Goal: Transaction & Acquisition: Book appointment/travel/reservation

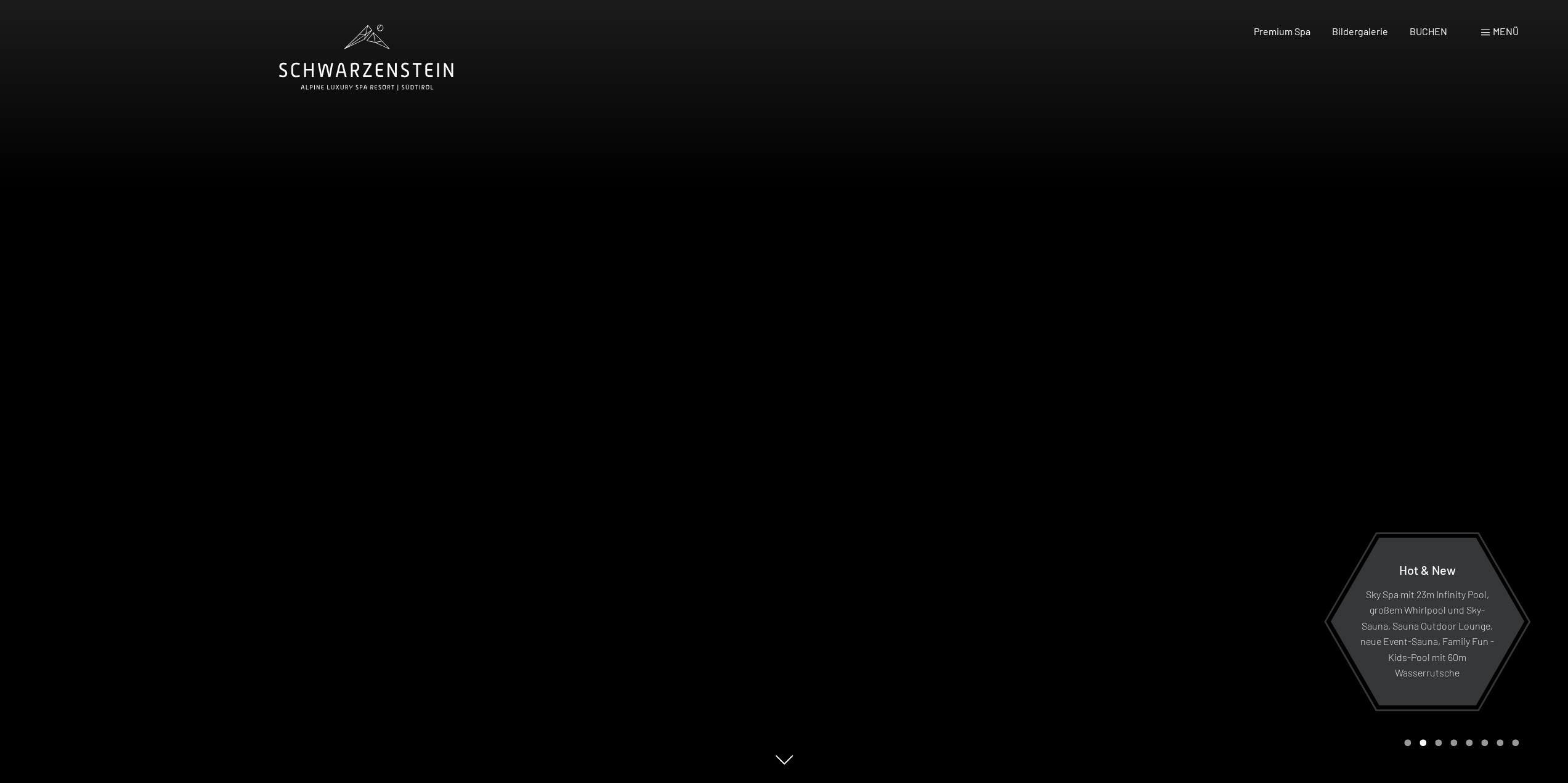
click at [1499, 29] on span "Menü" at bounding box center [1505, 32] width 26 height 12
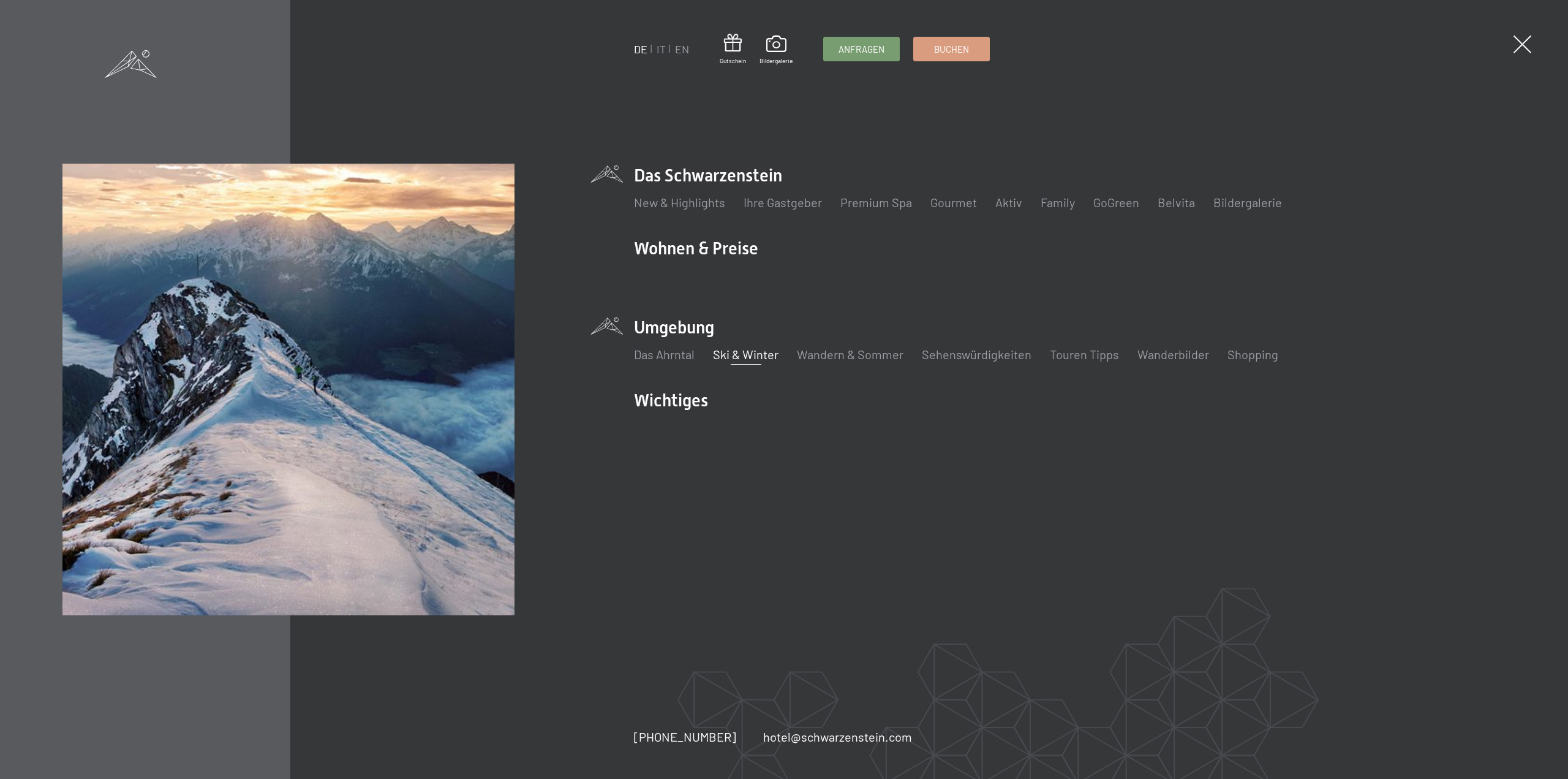
click at [736, 353] on link "Ski & Winter" at bounding box center [745, 354] width 66 height 15
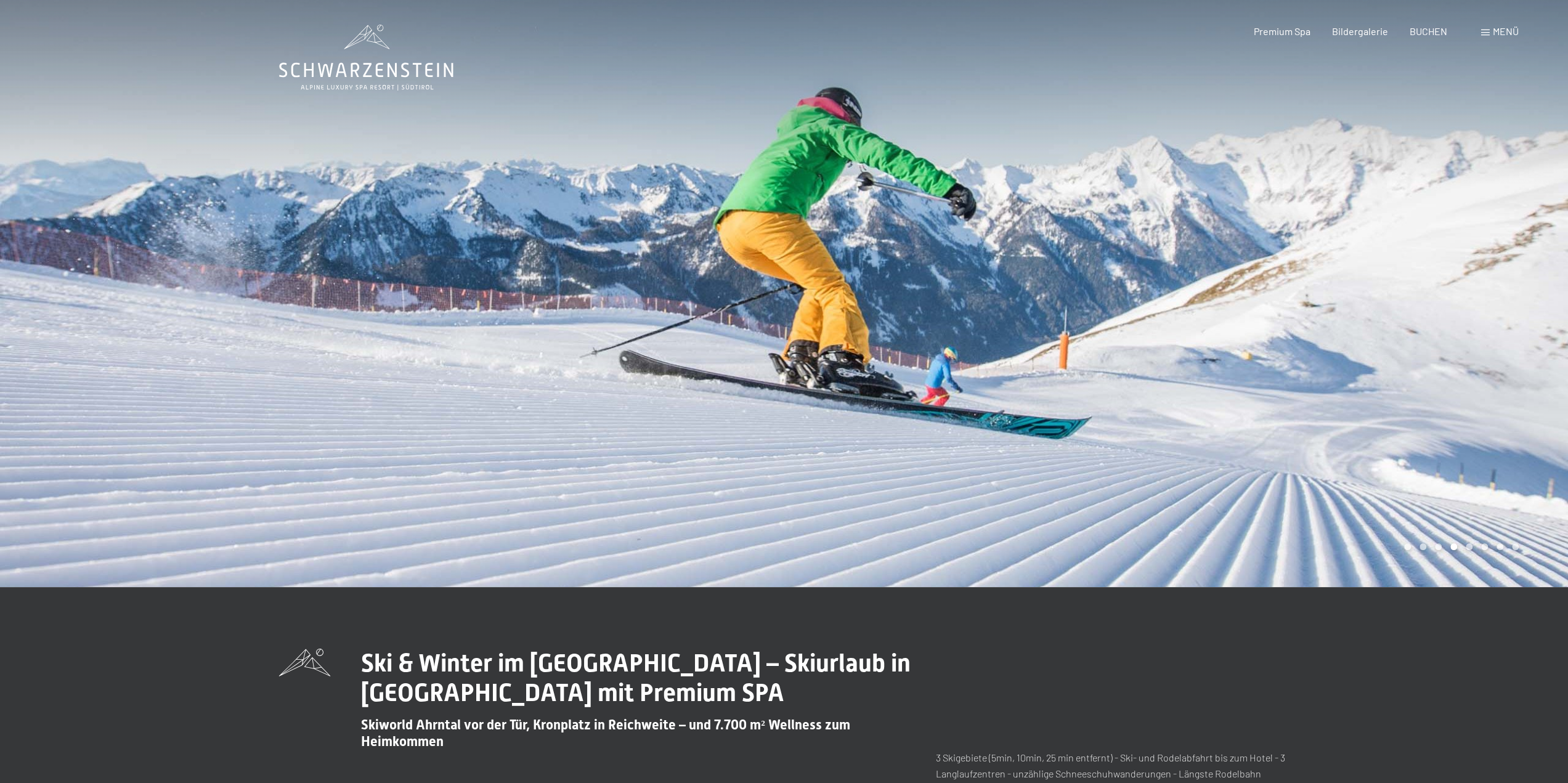
drag, startPoint x: 606, startPoint y: 262, endPoint x: 1035, endPoint y: 277, distance: 429.3
click at [1031, 587] on div at bounding box center [784, 587] width 1011 height 0
click at [143, 264] on div at bounding box center [392, 294] width 784 height 587
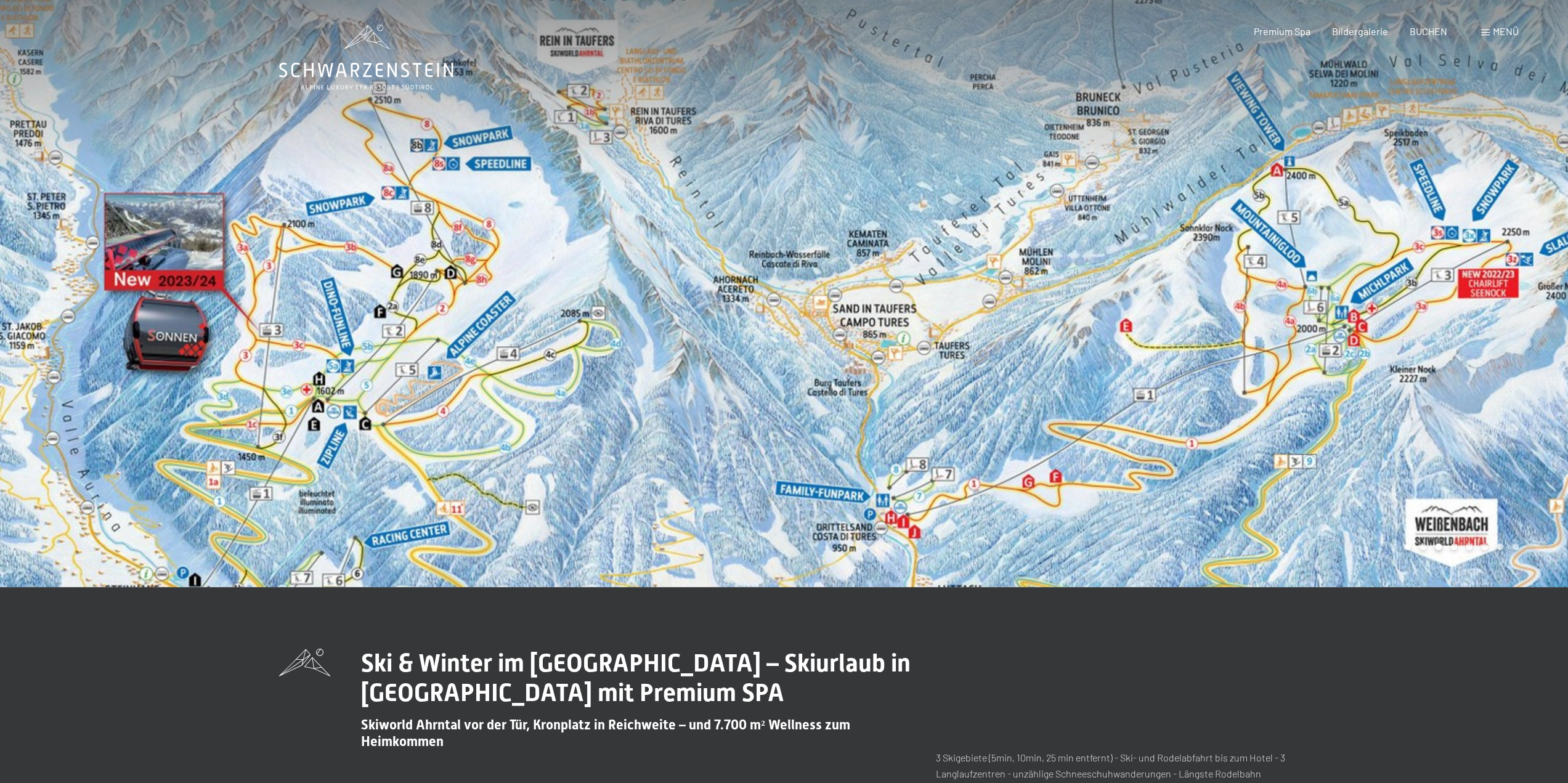
click at [369, 72] on icon at bounding box center [365, 57] width 174 height 66
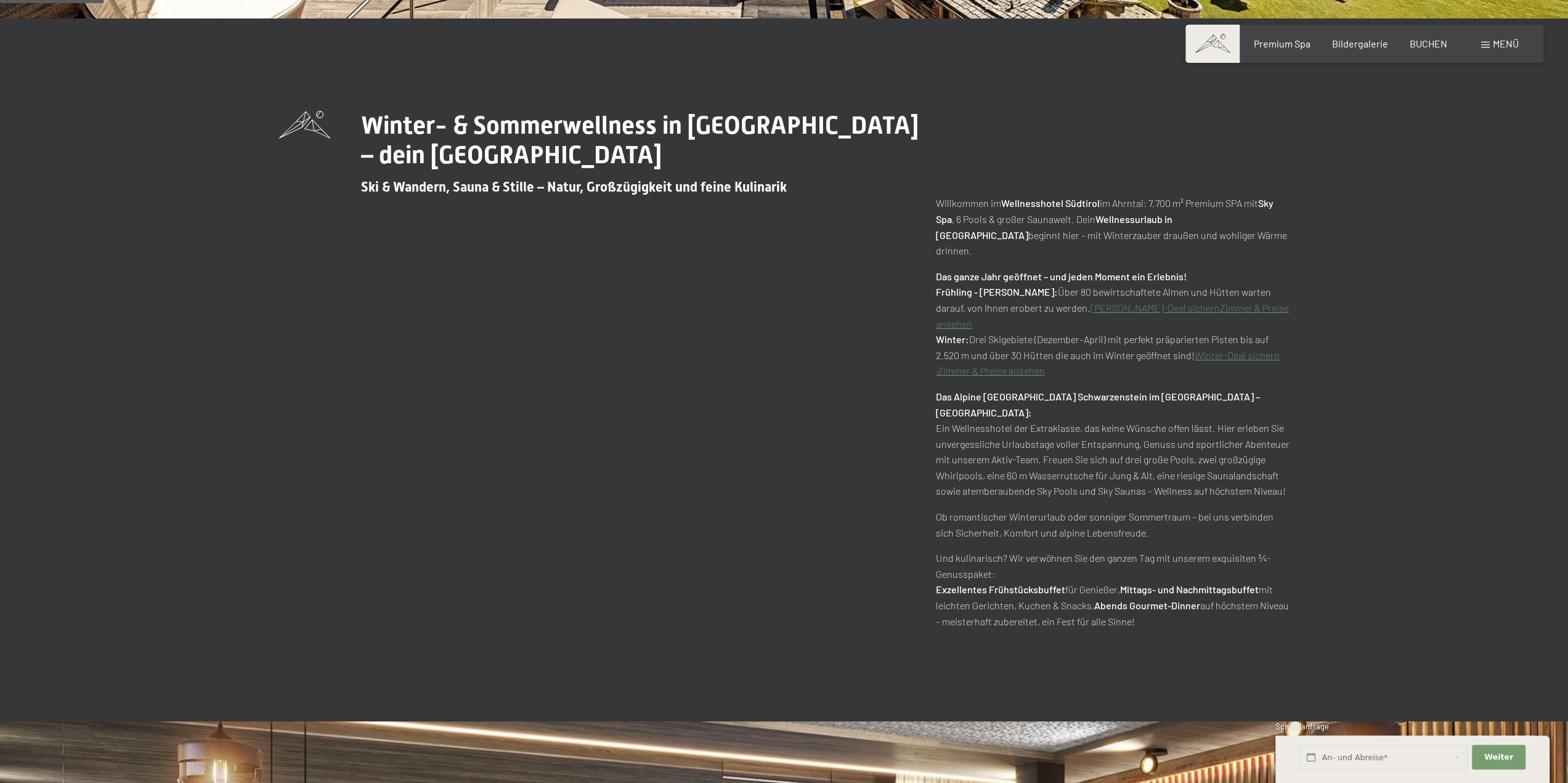
scroll to position [801, 0]
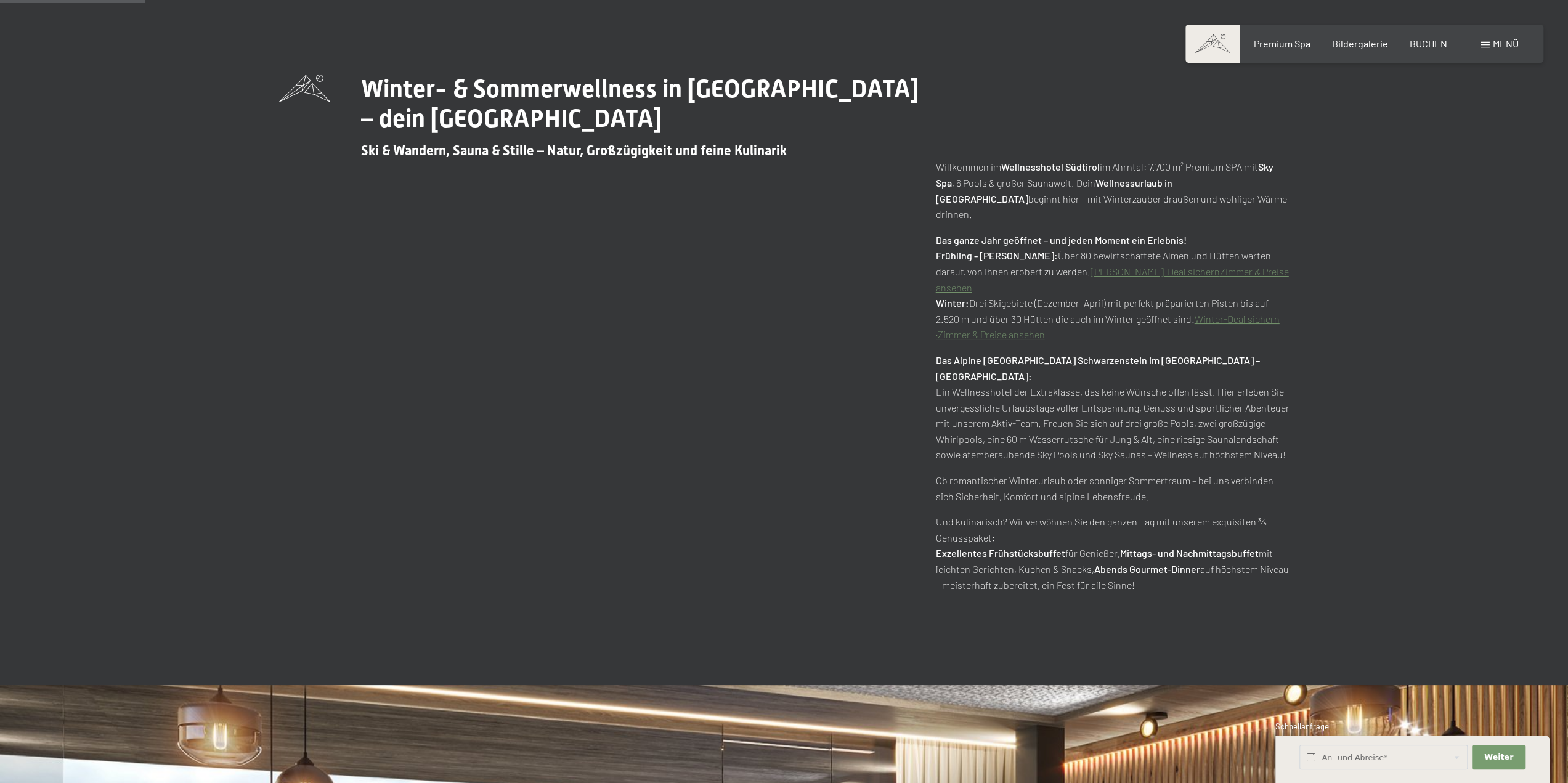
click at [995, 328] on link "Zimmer & Preise ansehen" at bounding box center [991, 334] width 107 height 12
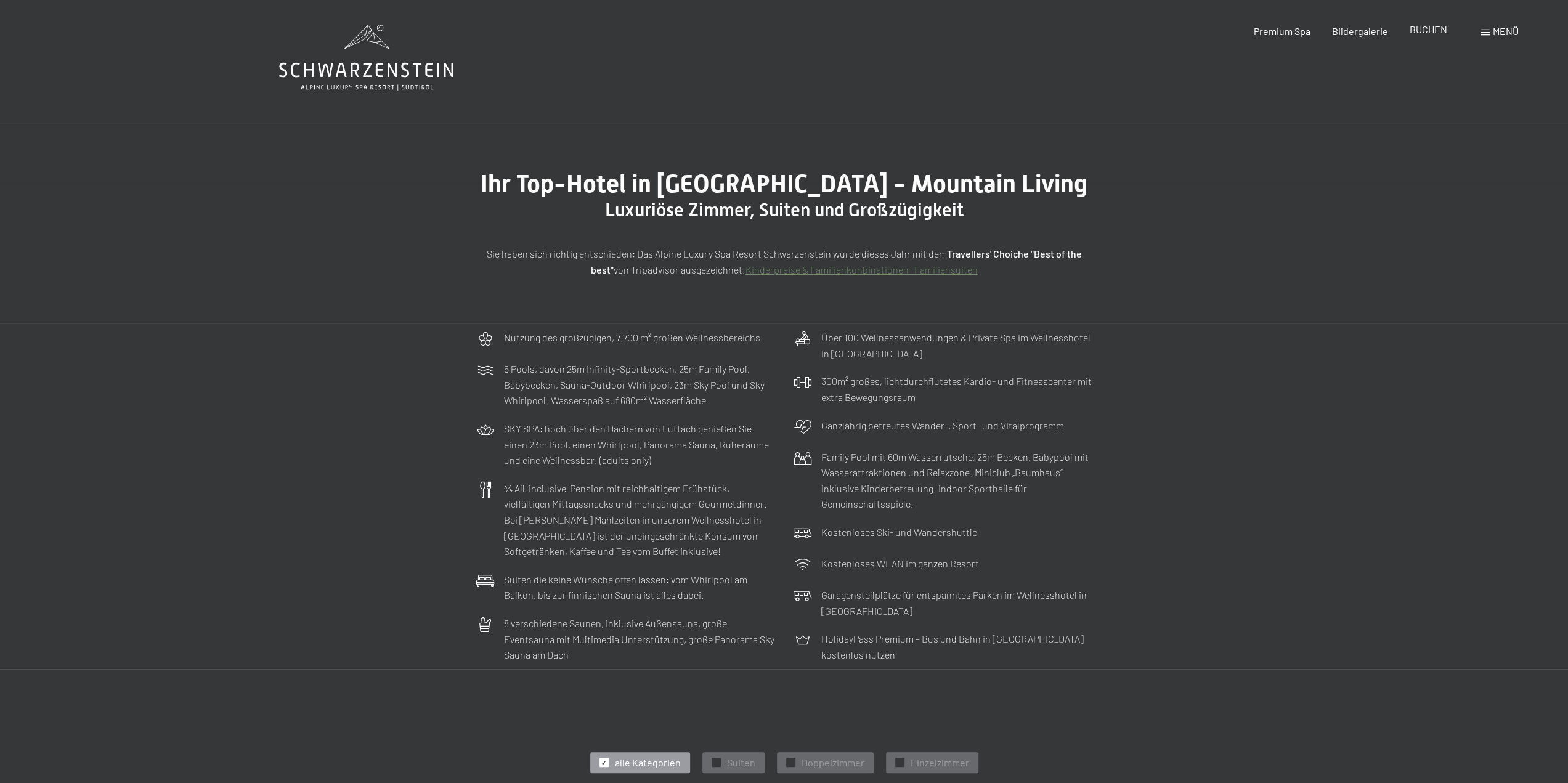
click at [1423, 31] on span "BUCHEN" at bounding box center [1428, 30] width 37 height 12
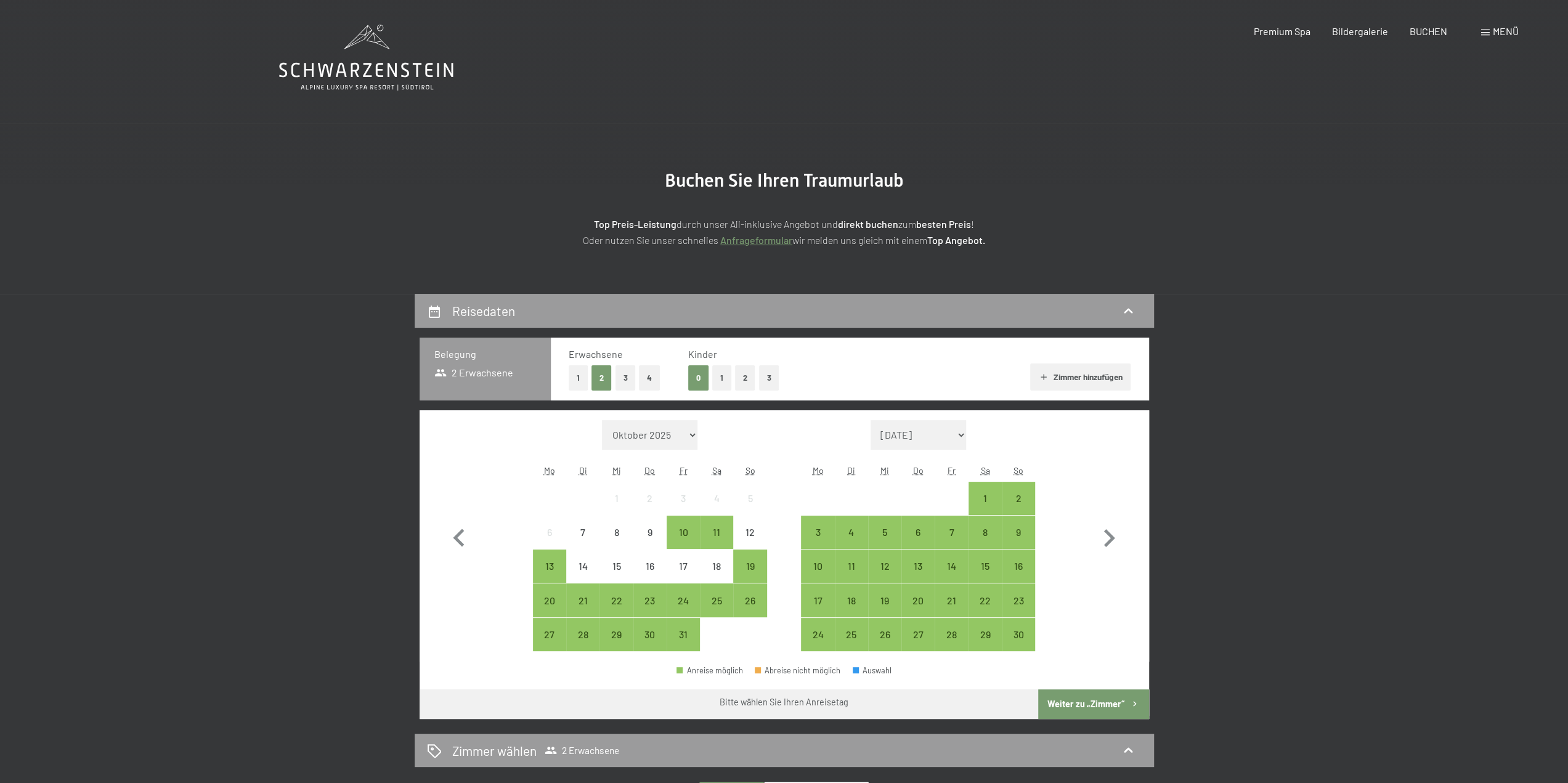
click at [1066, 376] on button "Zimmer hinzufügen" at bounding box center [1080, 377] width 100 height 28
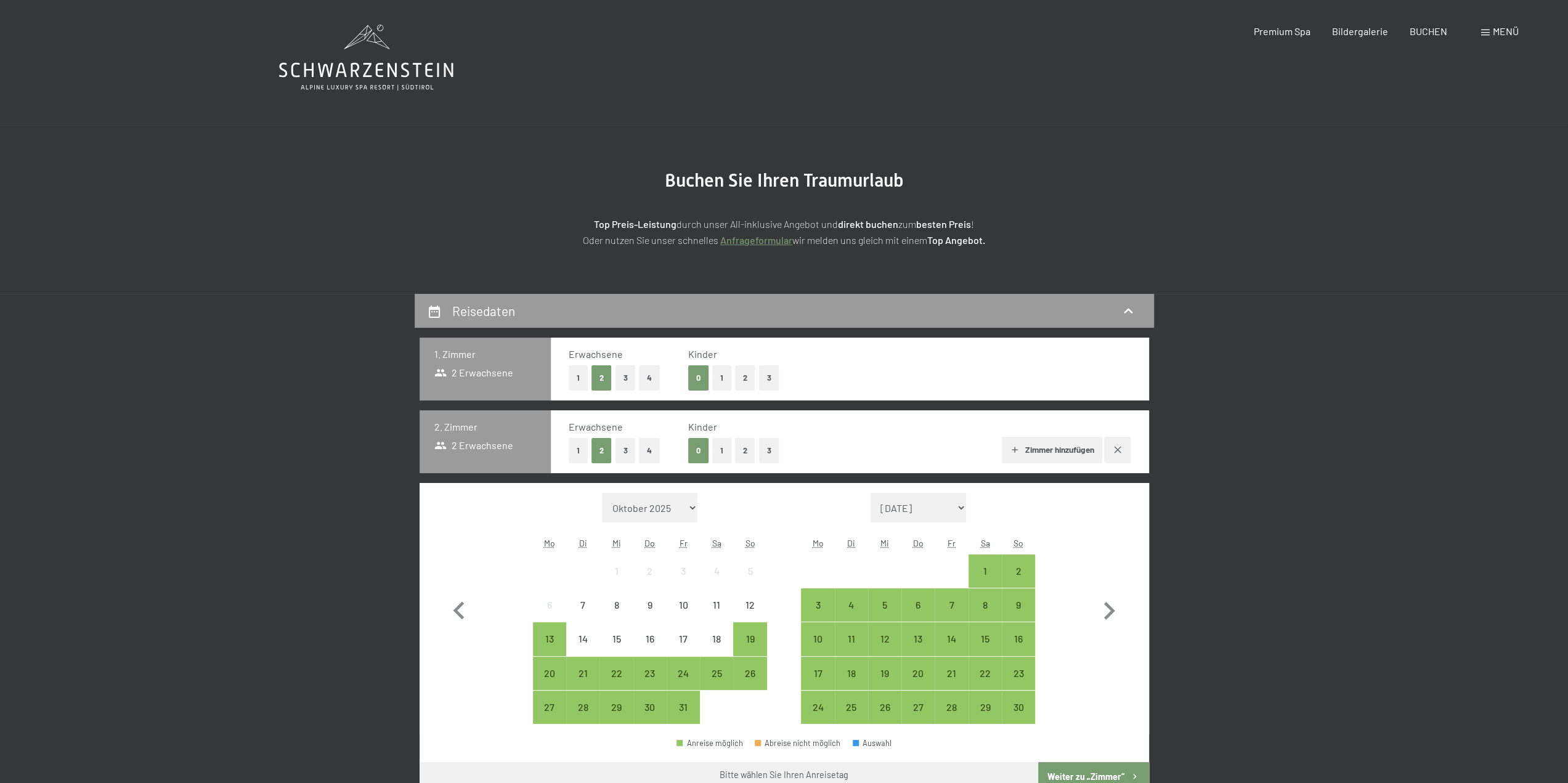
click at [723, 445] on button "1" at bounding box center [721, 451] width 19 height 26
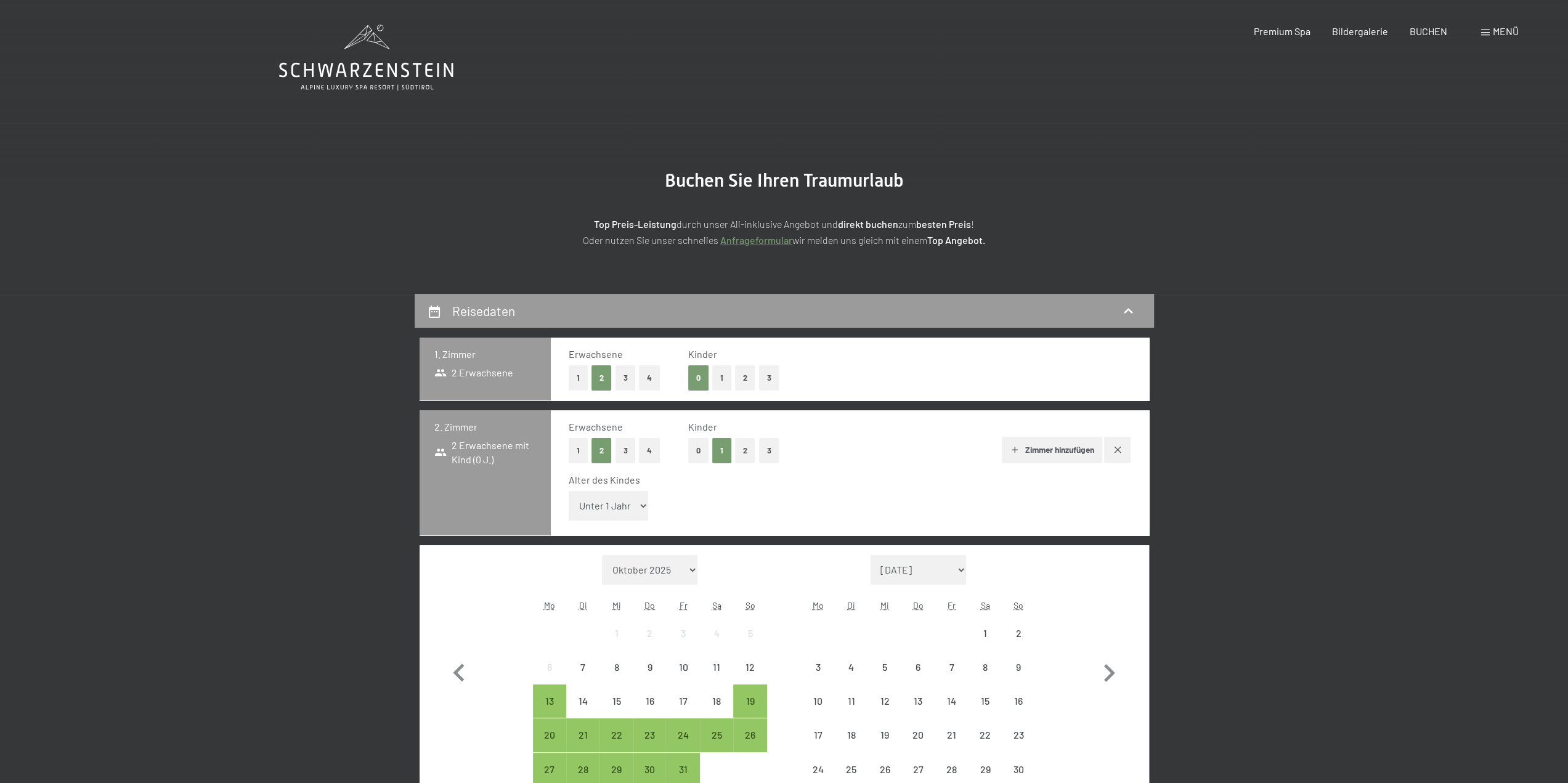
click at [614, 505] on select "Unter 1 Jahr 1 Jahr 2 Jahre 3 Jahre 4 Jahre 5 Jahre 6 Jahre 7 Jahre 8 Jahre 9 J…" at bounding box center [608, 505] width 80 height 30
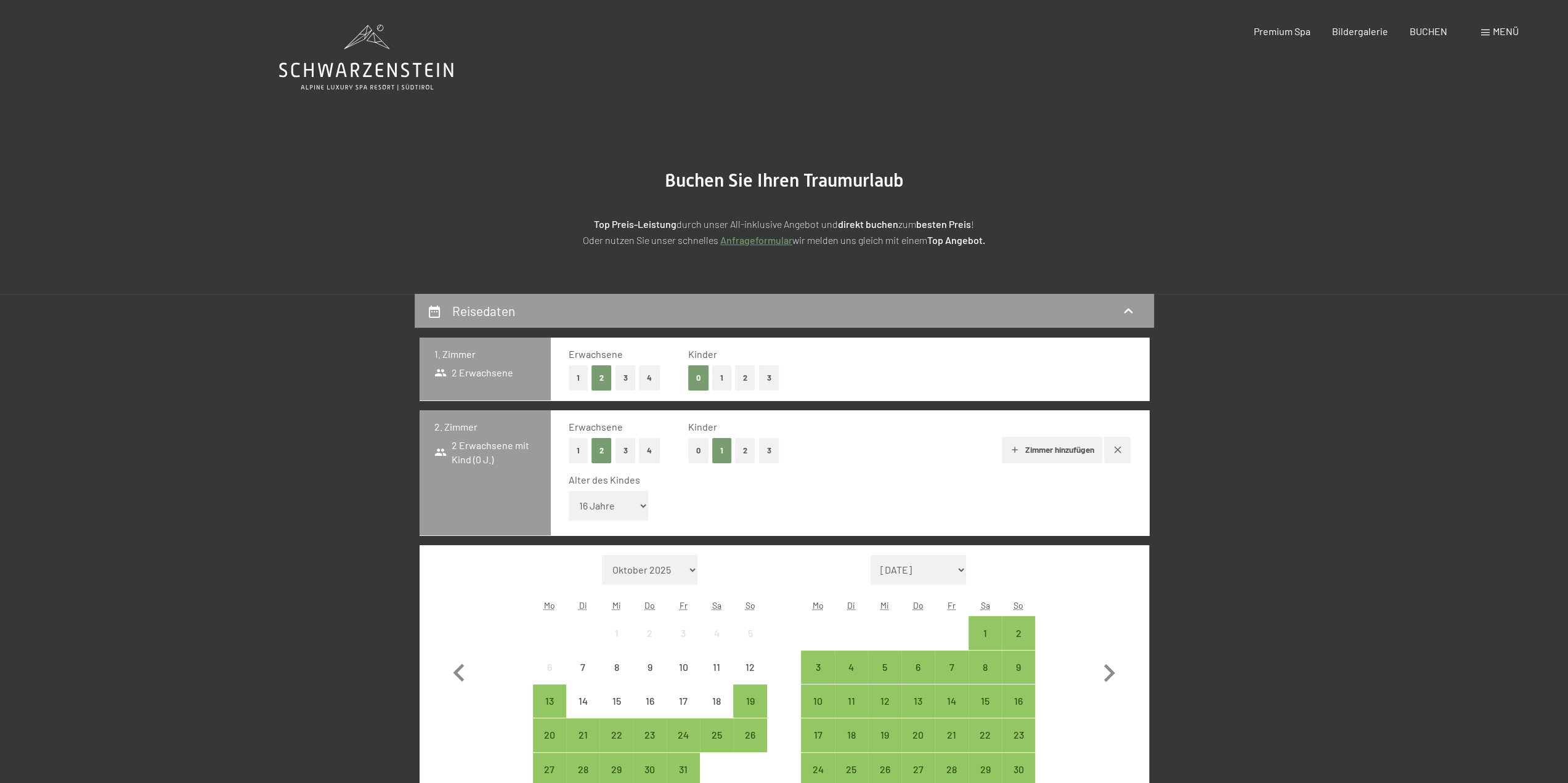
click at [568, 490] on select "Unter 1 Jahr 1 Jahr 2 Jahre 3 Jahre 4 Jahre 5 Jahre 6 Jahre 7 Jahre 8 Jahre 9 J…" at bounding box center [608, 505] width 80 height 30
click at [624, 504] on select "Unter 1 Jahr 1 Jahr 2 Jahre 3 Jahre 4 Jahre 5 Jahre 6 Jahre 7 Jahre 8 Jahre 9 J…" at bounding box center [608, 505] width 80 height 30
select select "15"
click at [568, 490] on select "Unter 1 Jahr 1 Jahr 2 Jahre 3 Jahre 4 Jahre 5 Jahre 6 Jahre 7 Jahre 8 Jahre 9 J…" at bounding box center [608, 505] width 80 height 30
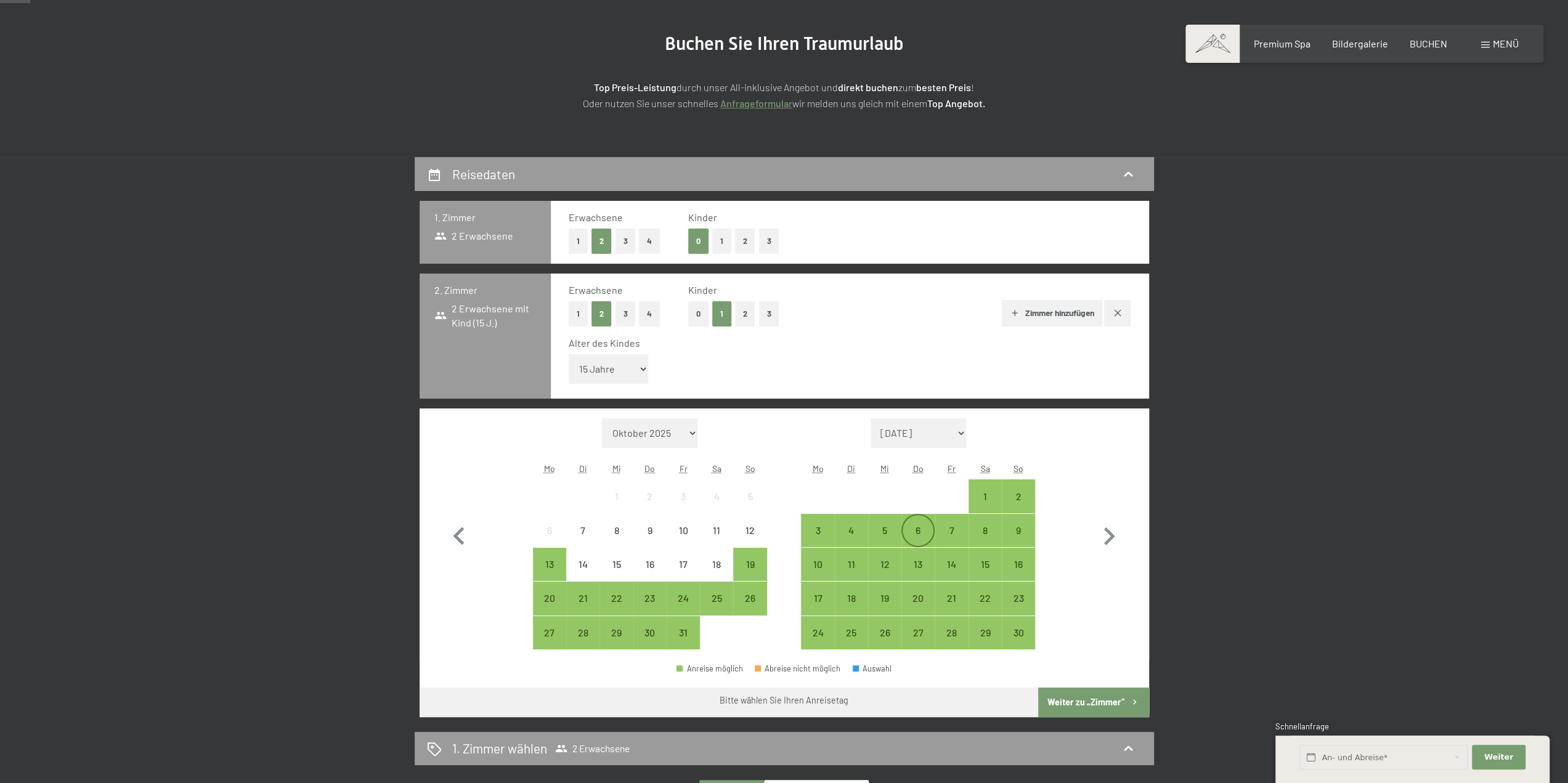
scroll to position [246, 0]
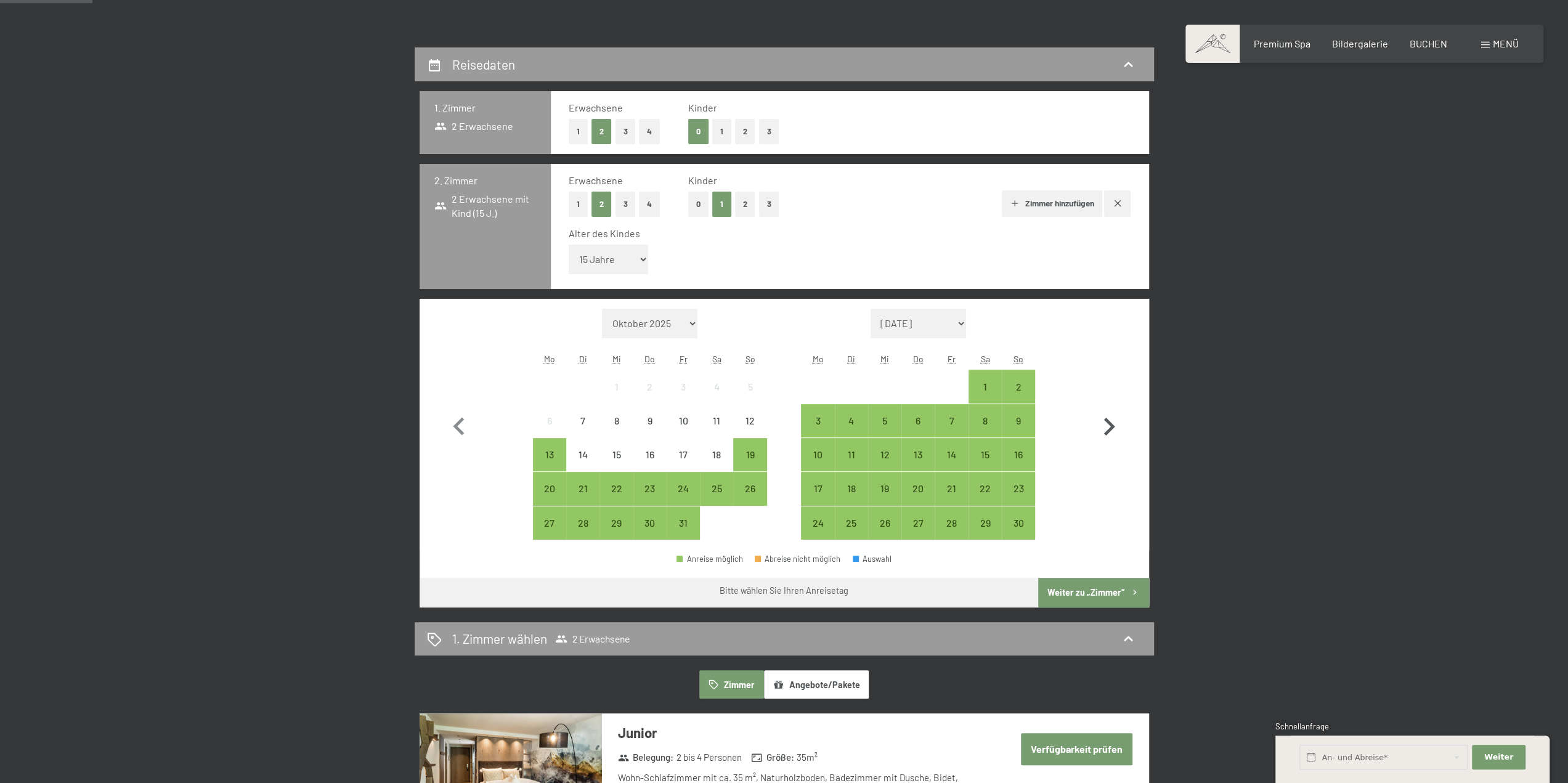
click at [1103, 424] on icon "button" at bounding box center [1108, 426] width 35 height 35
select select "[DATE]"
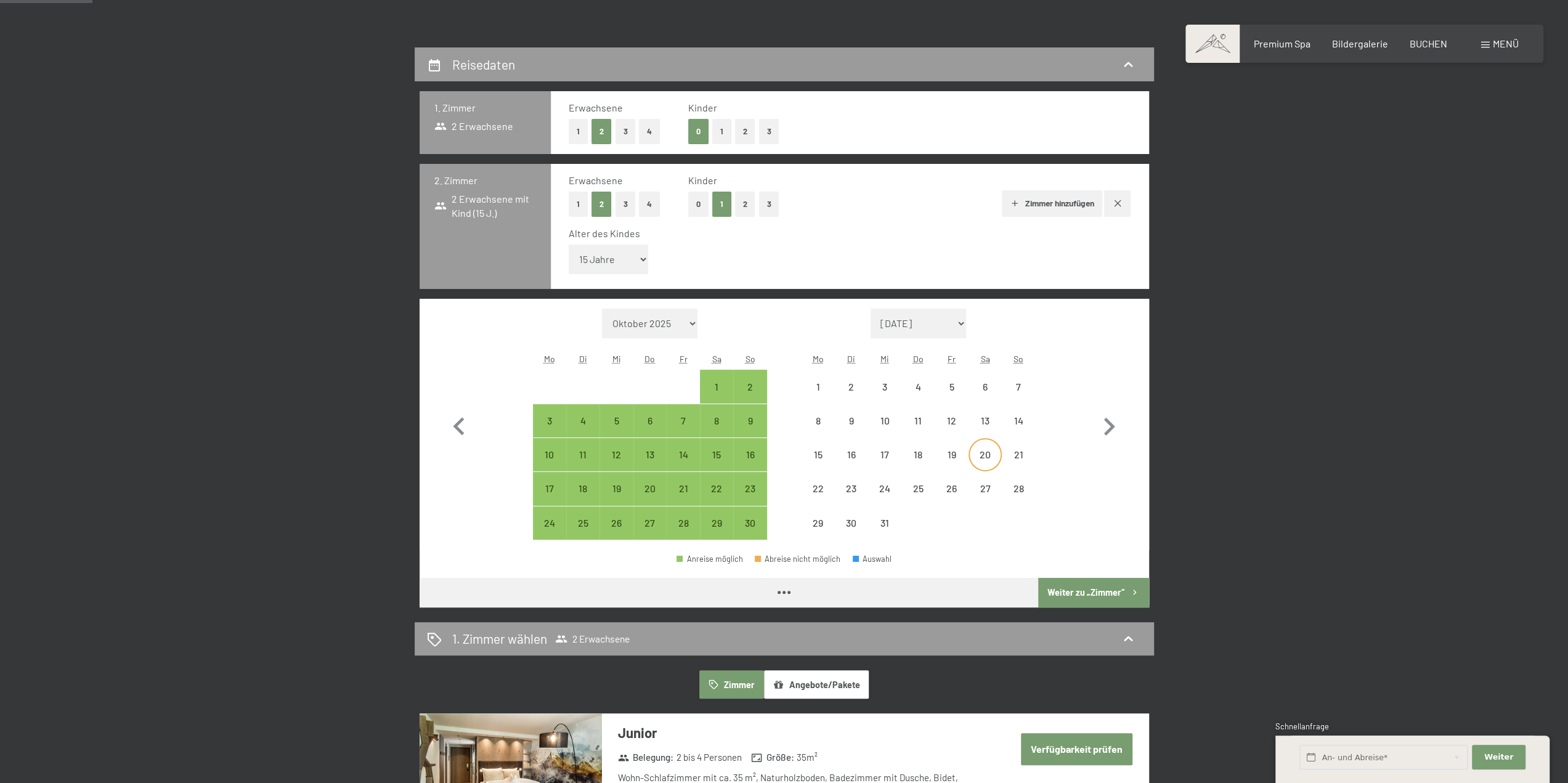
select select "[DATE]"
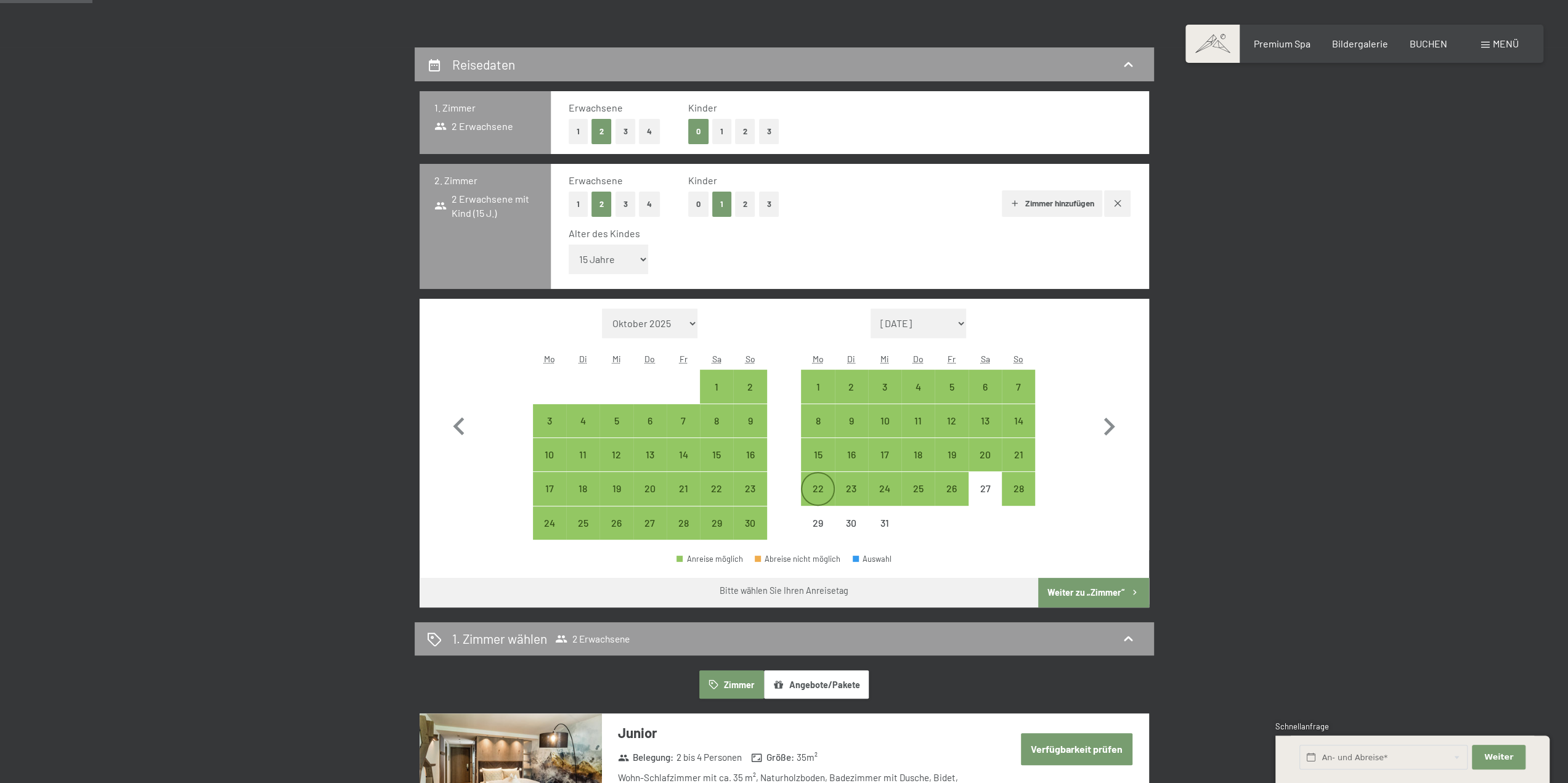
click at [817, 485] on div "22" at bounding box center [817, 498] width 31 height 31
select select "[DATE]"
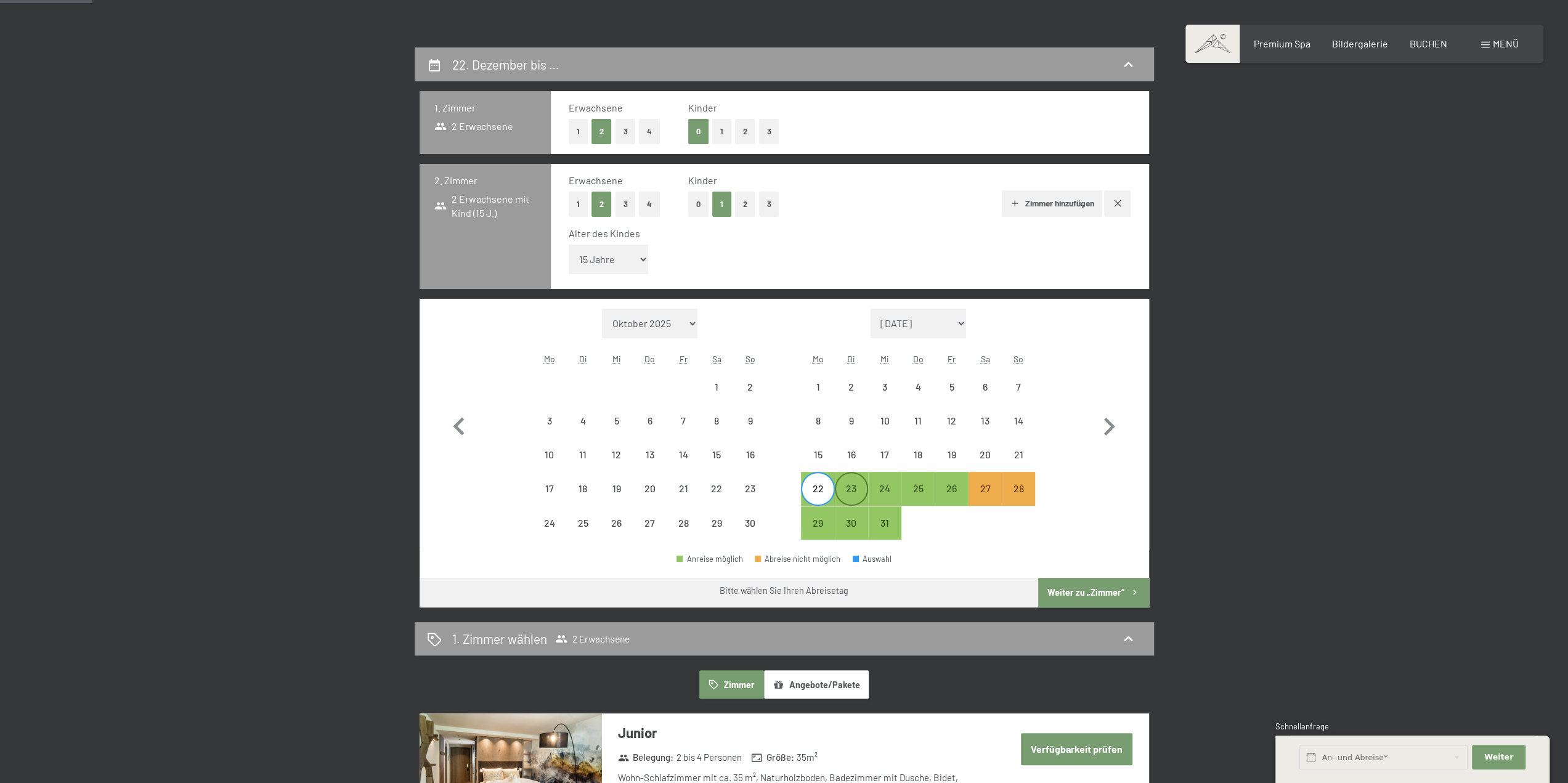
click at [859, 485] on div "23" at bounding box center [851, 498] width 31 height 31
select select "[DATE]"
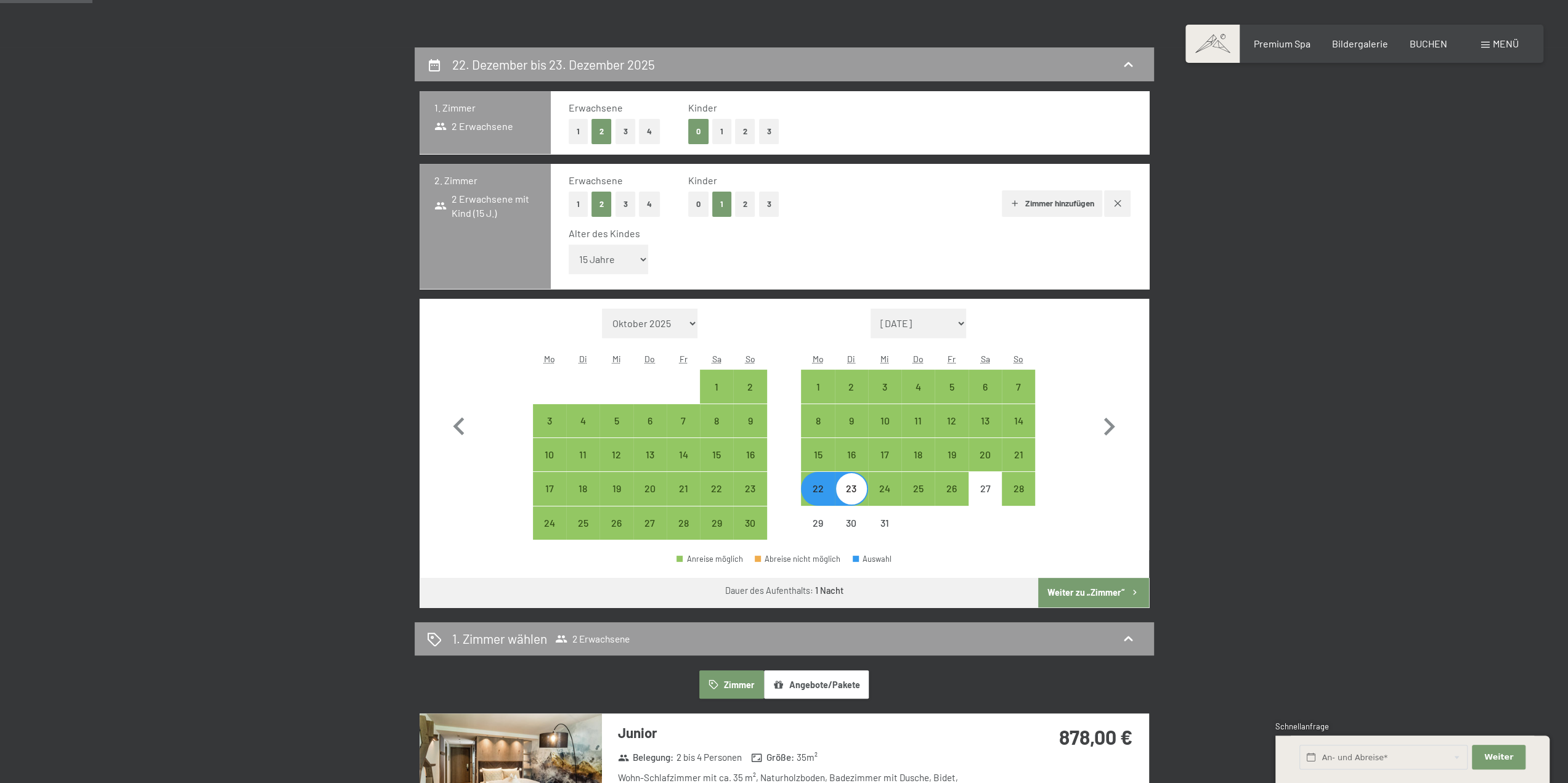
click at [852, 486] on div "23" at bounding box center [851, 498] width 31 height 31
select select "[DATE]"
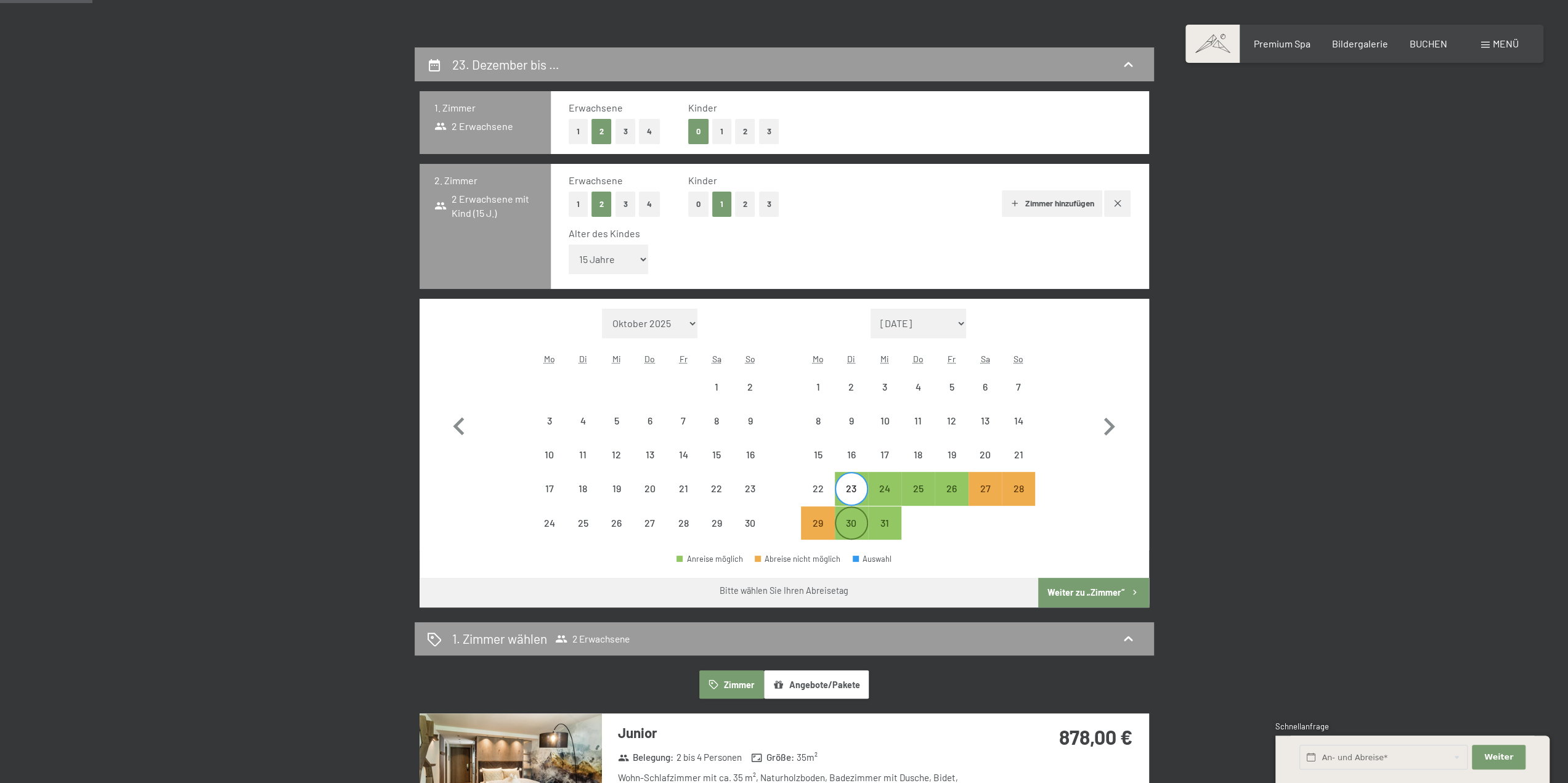
click at [853, 522] on div "30" at bounding box center [851, 533] width 31 height 31
select select "[DATE]"
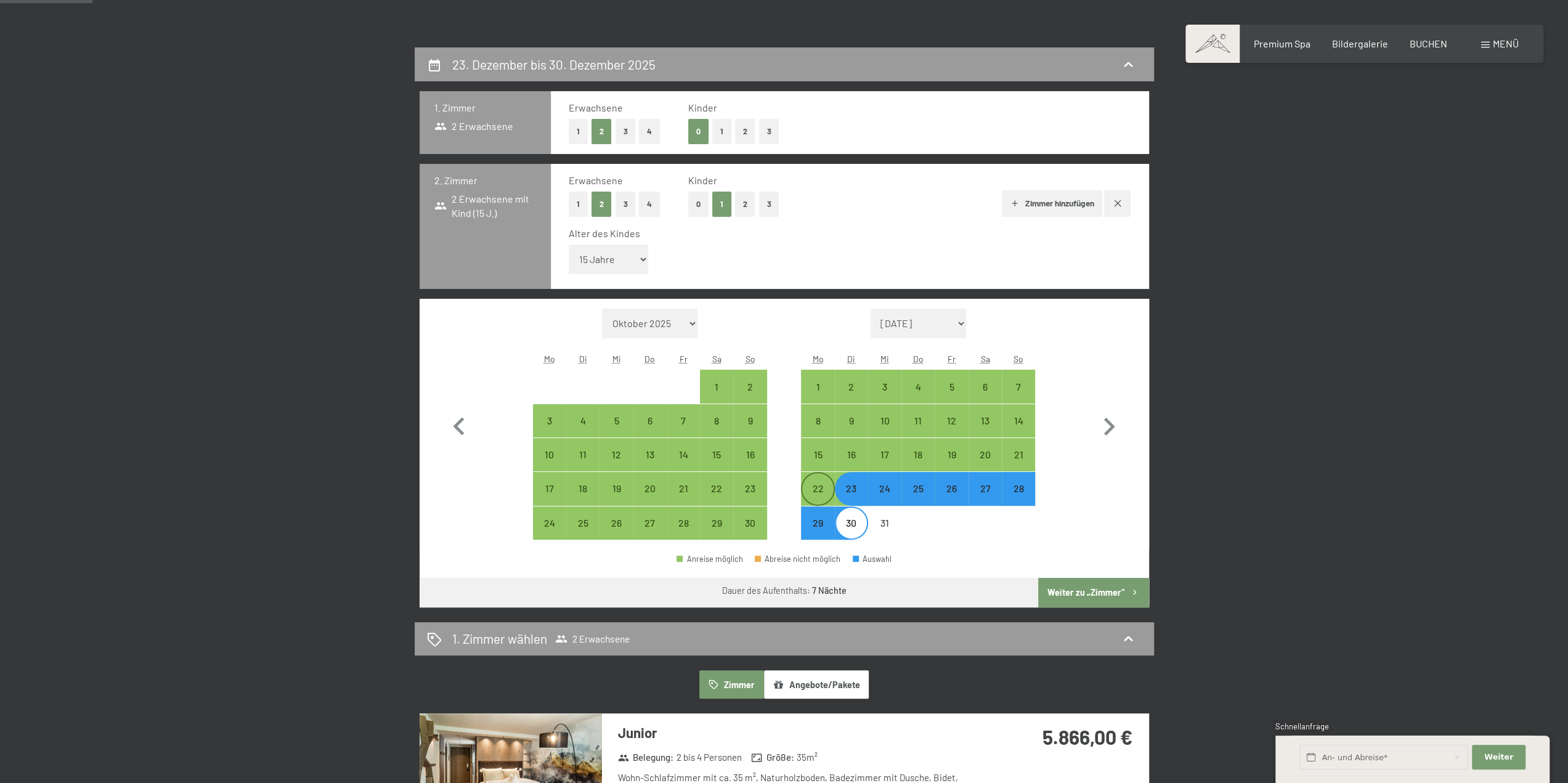
click at [826, 492] on div "22" at bounding box center [817, 498] width 31 height 31
select select "[DATE]"
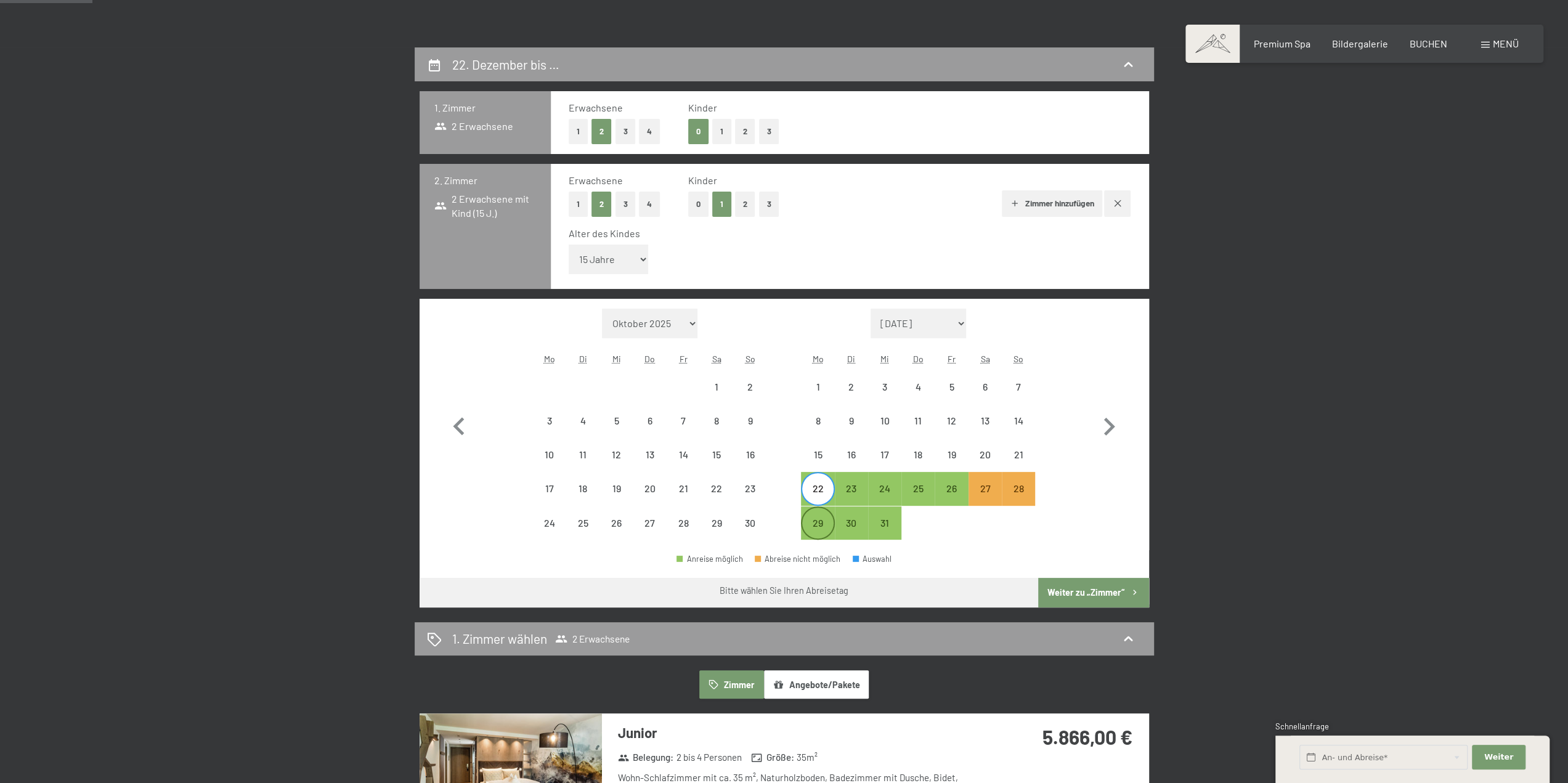
click at [822, 516] on div "29" at bounding box center [817, 522] width 31 height 31
select select "[DATE]"
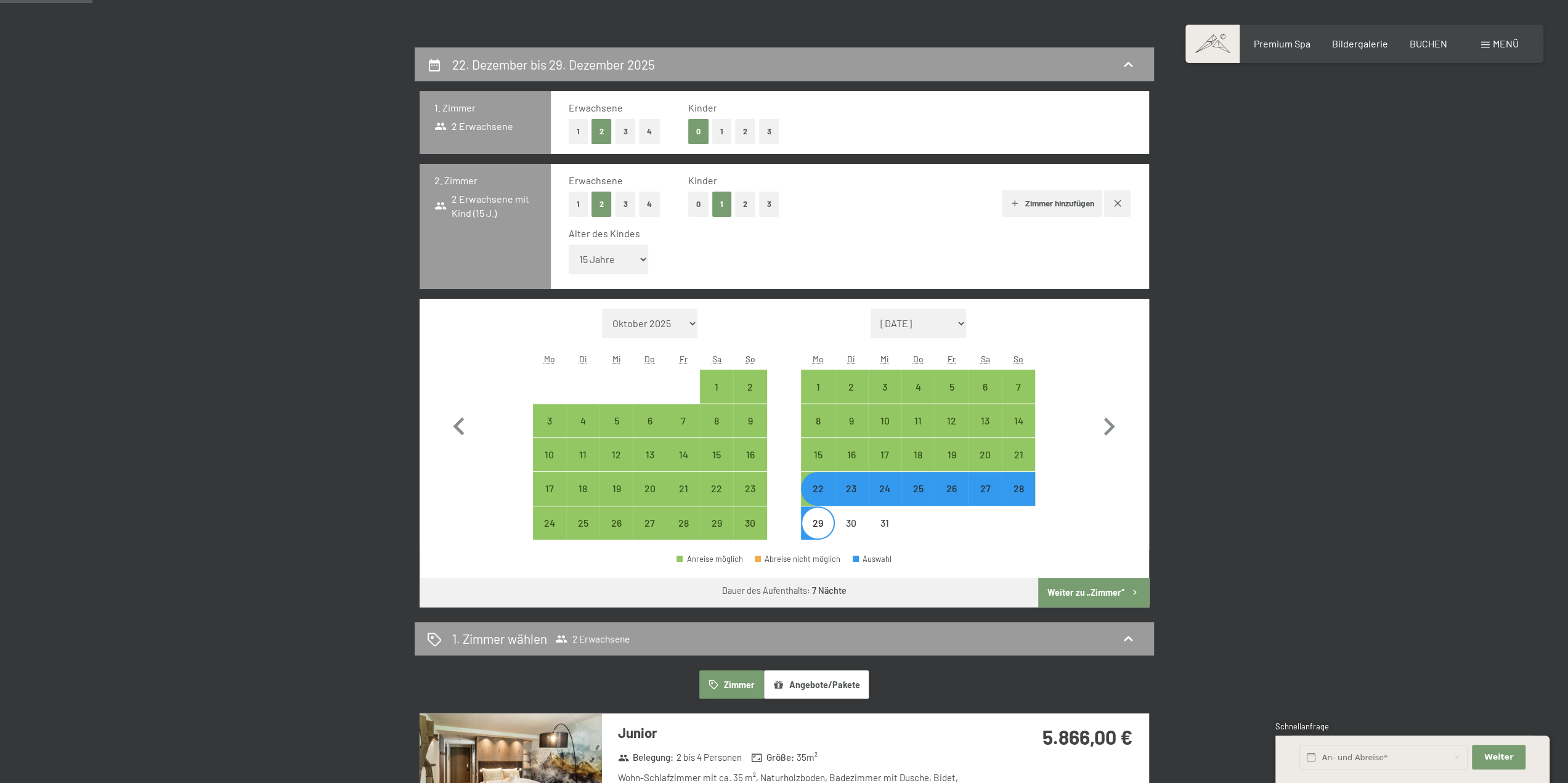
click at [1078, 588] on button "Weiter zu „Zimmer“" at bounding box center [1093, 593] width 110 height 30
select select "[DATE]"
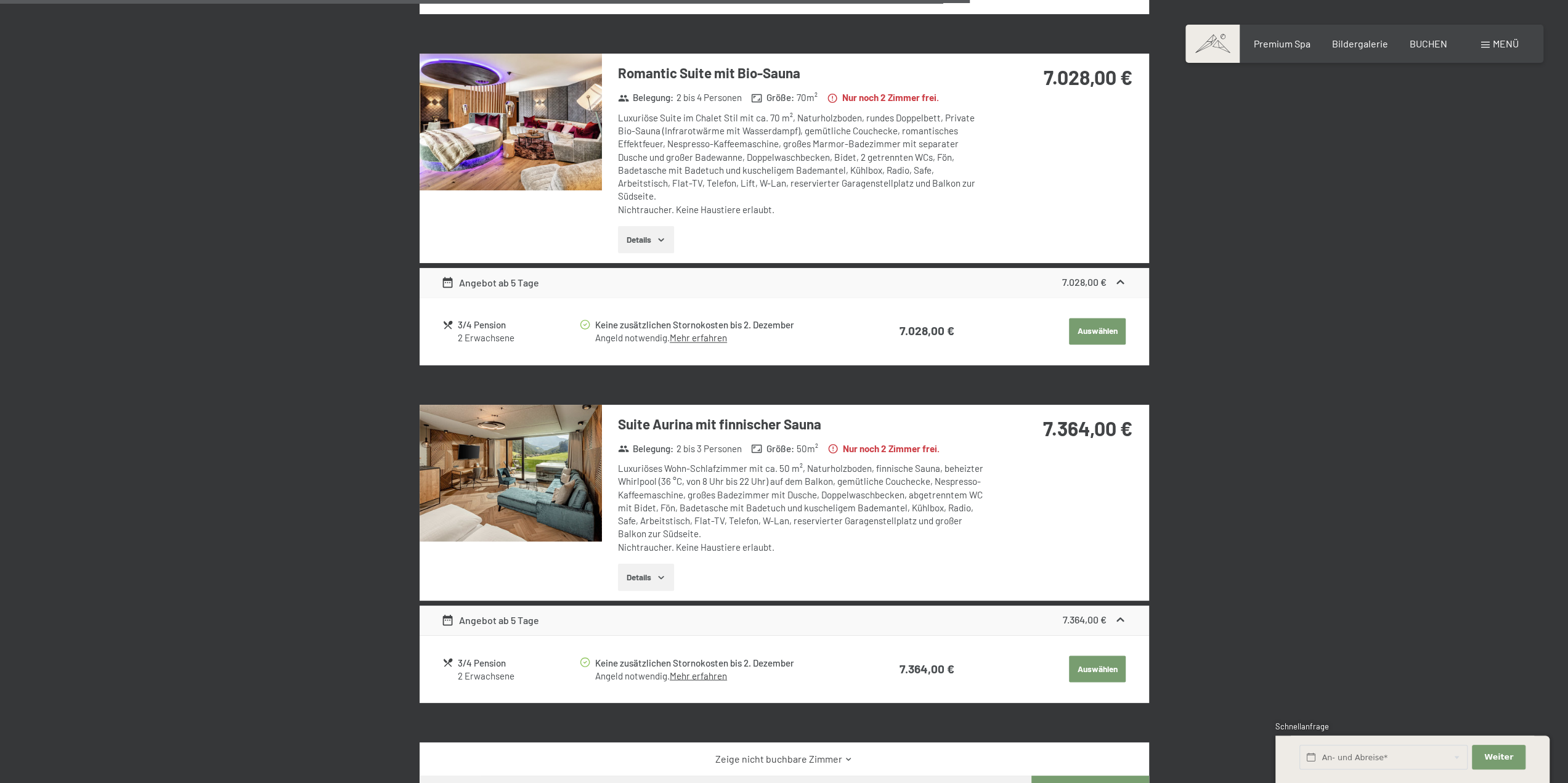
scroll to position [1772, 0]
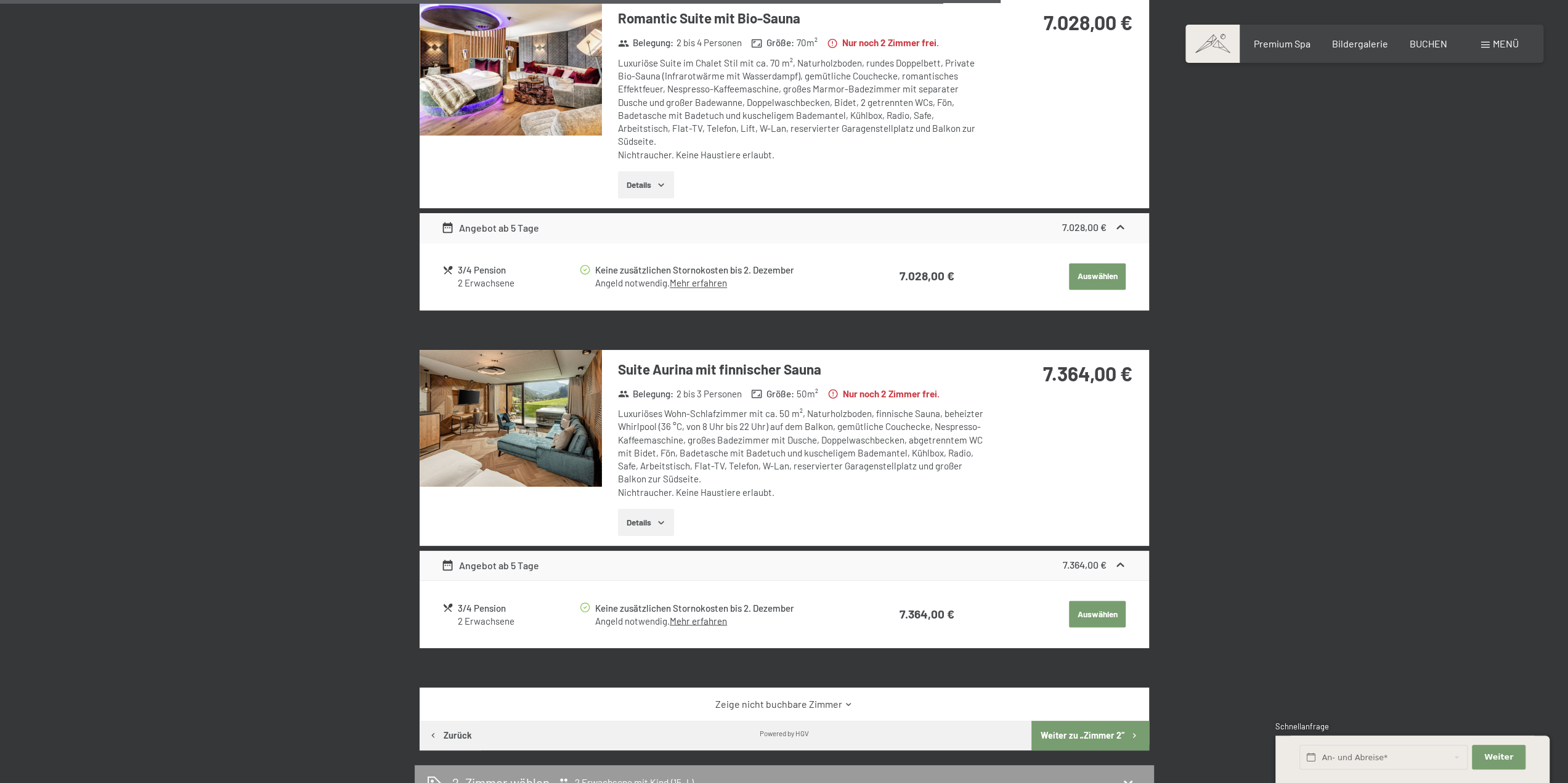
click at [658, 522] on icon "button" at bounding box center [661, 522] width 10 height 10
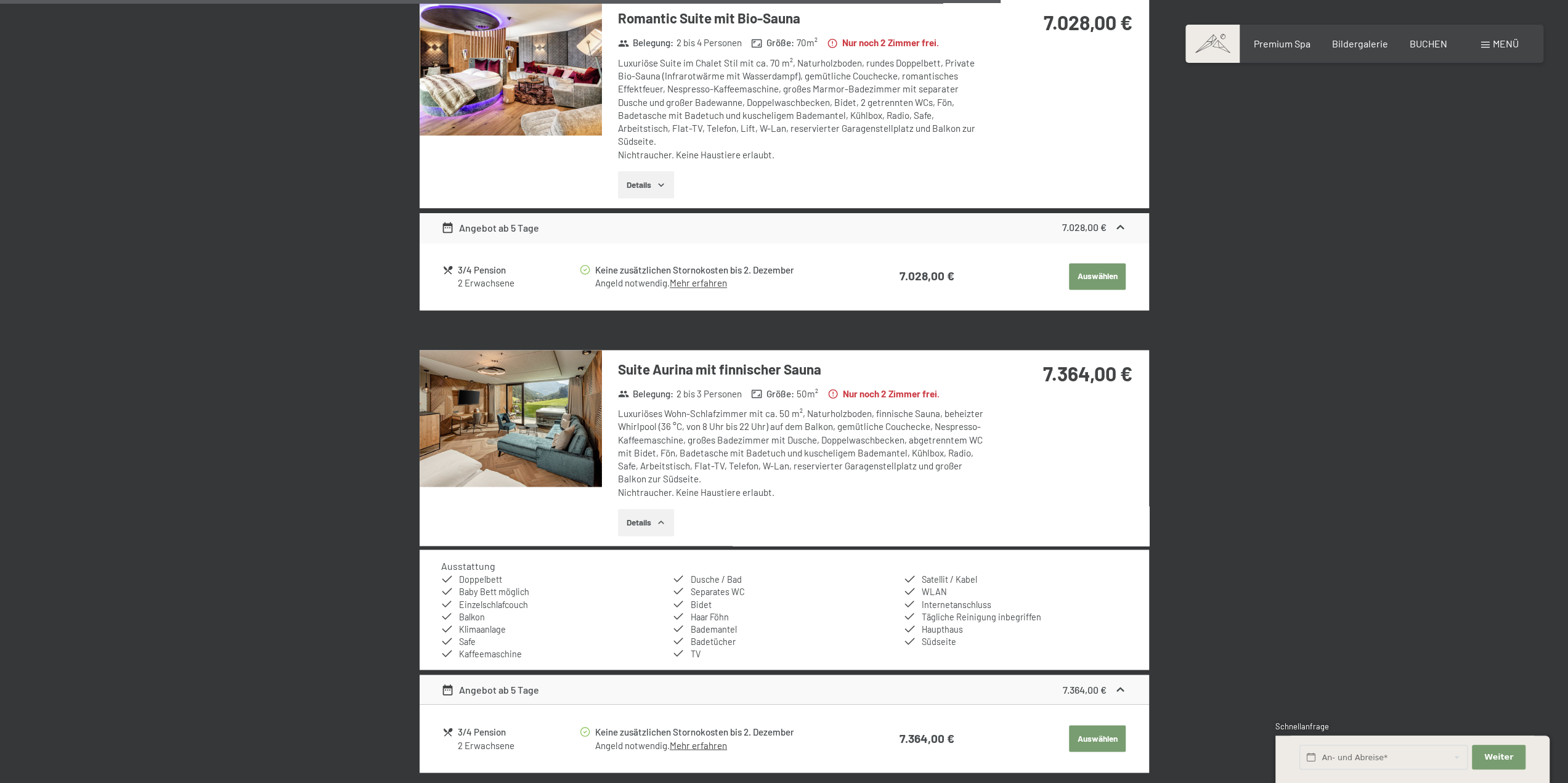
click at [548, 449] on img at bounding box center [510, 418] width 182 height 137
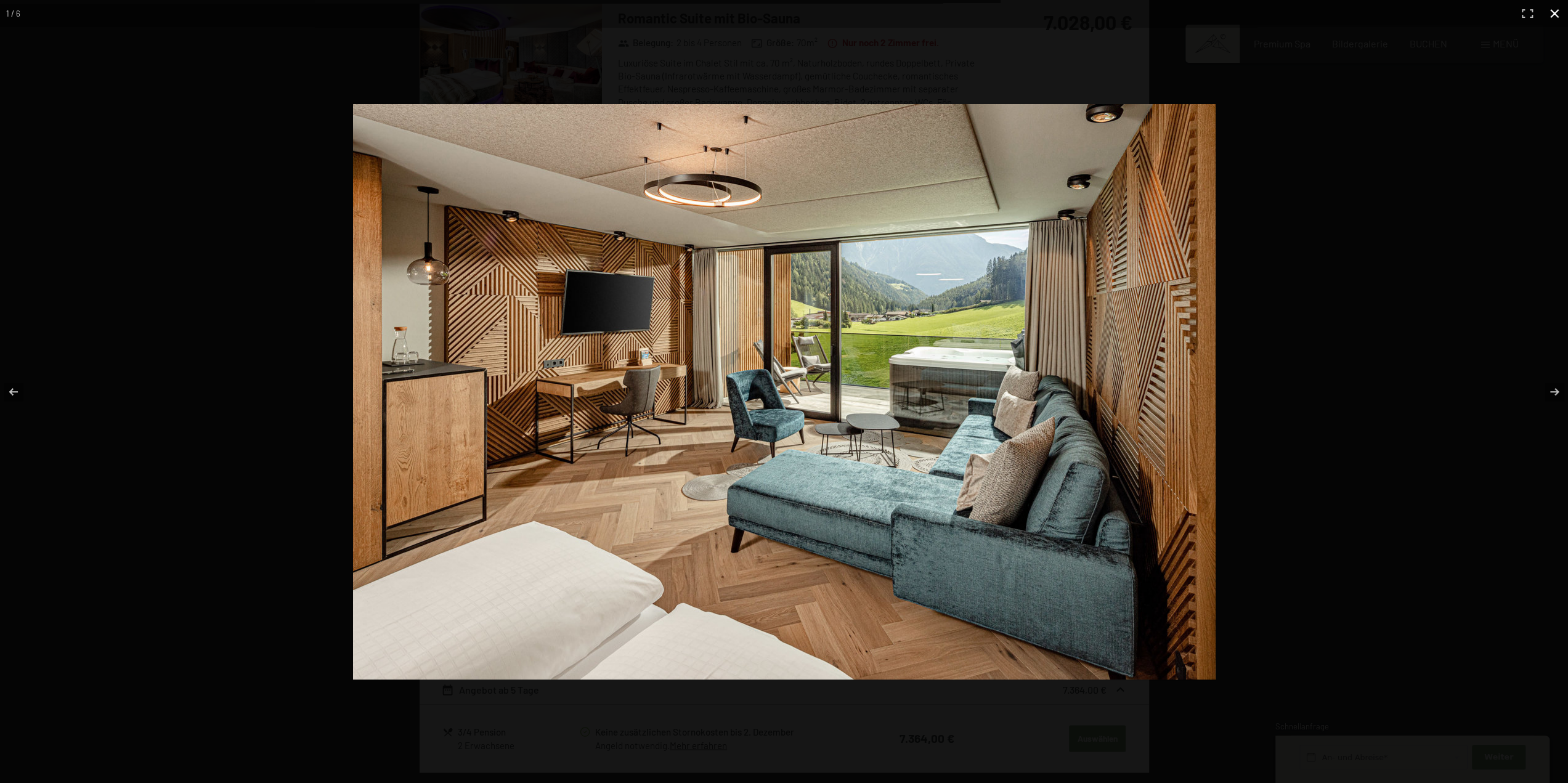
click at [1429, 163] on div at bounding box center [971, 413] width 1237 height 618
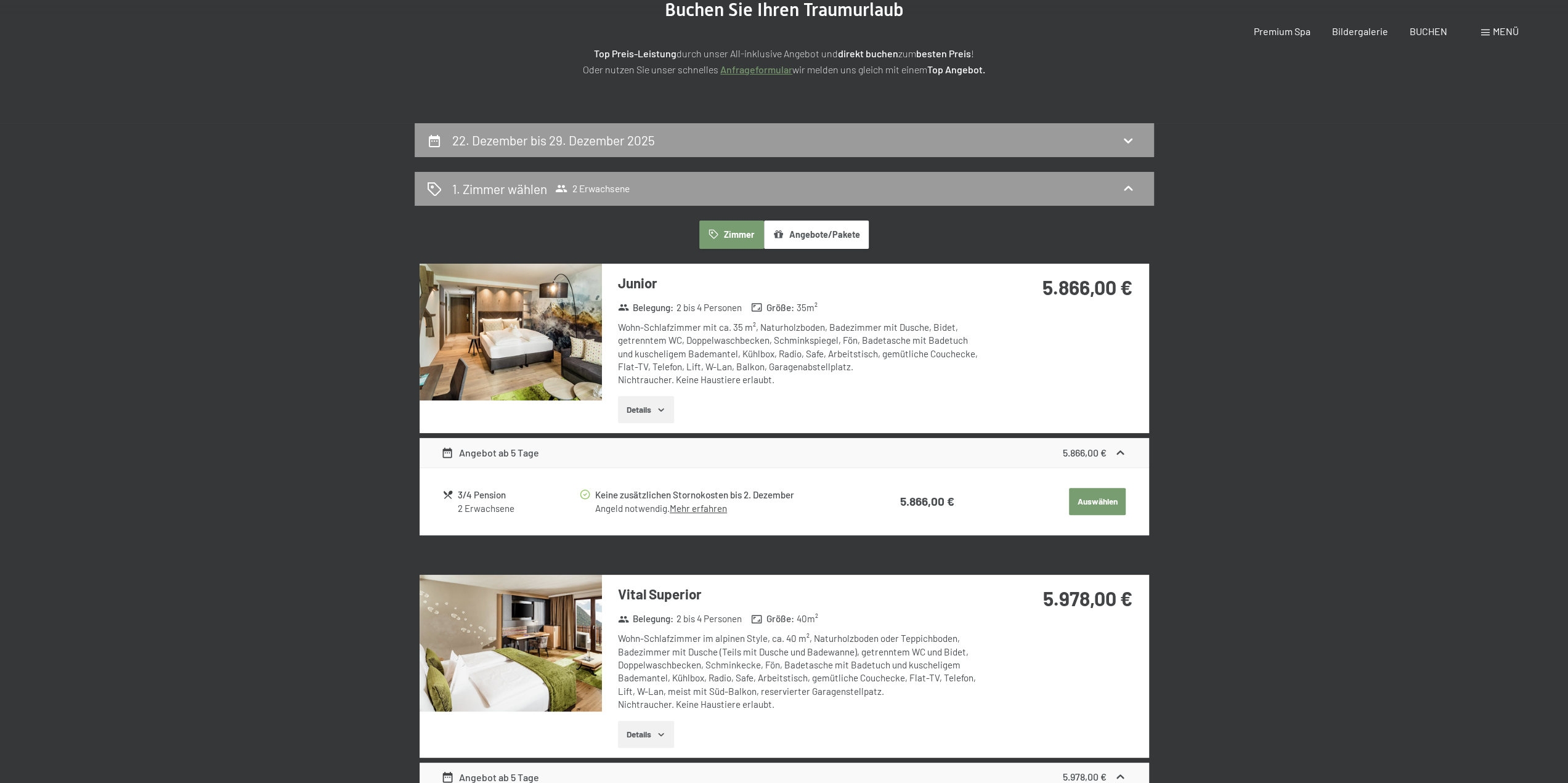
scroll to position [0, 0]
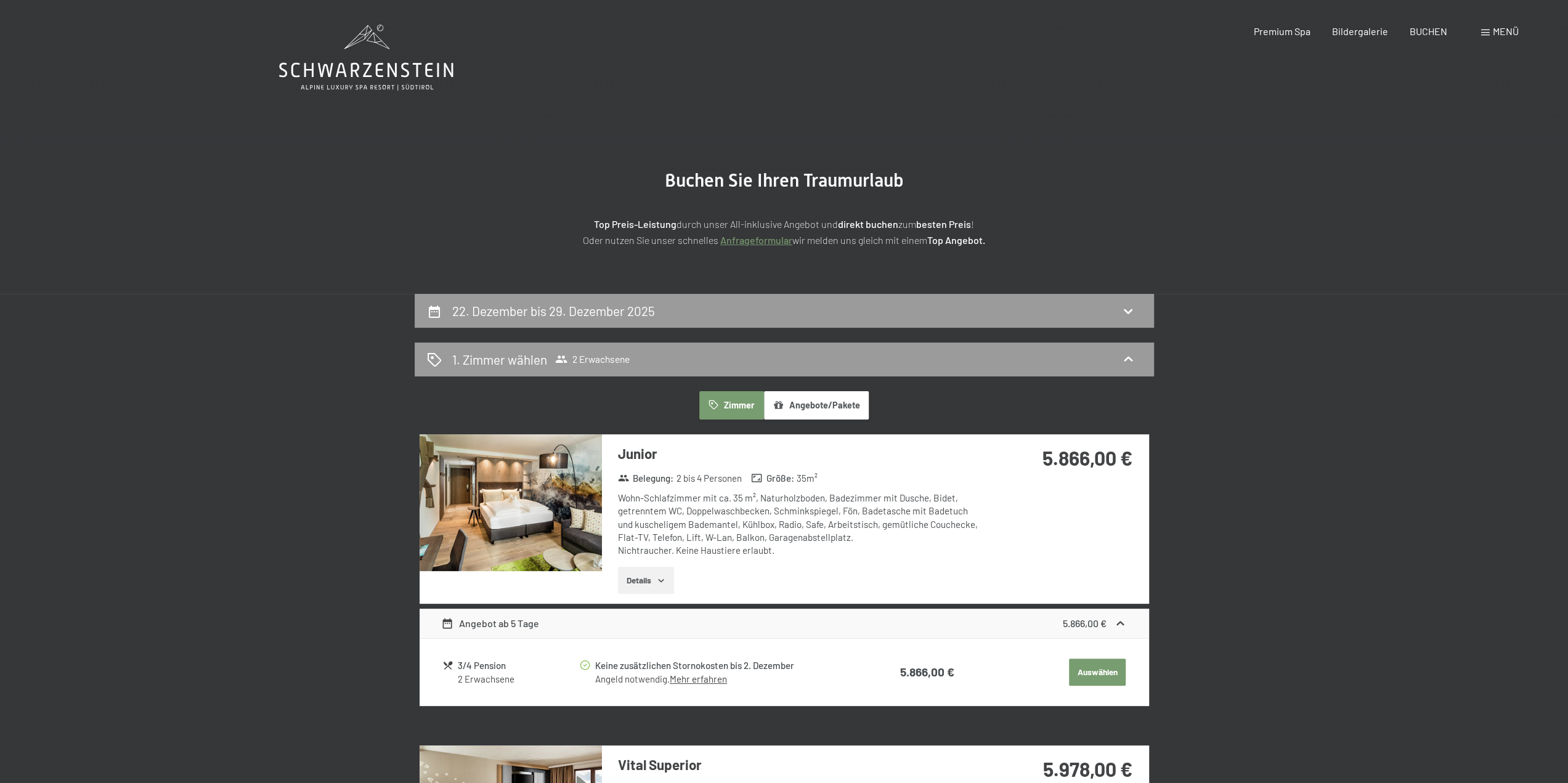
click at [825, 406] on button "Angebote/Pakete" at bounding box center [816, 405] width 104 height 29
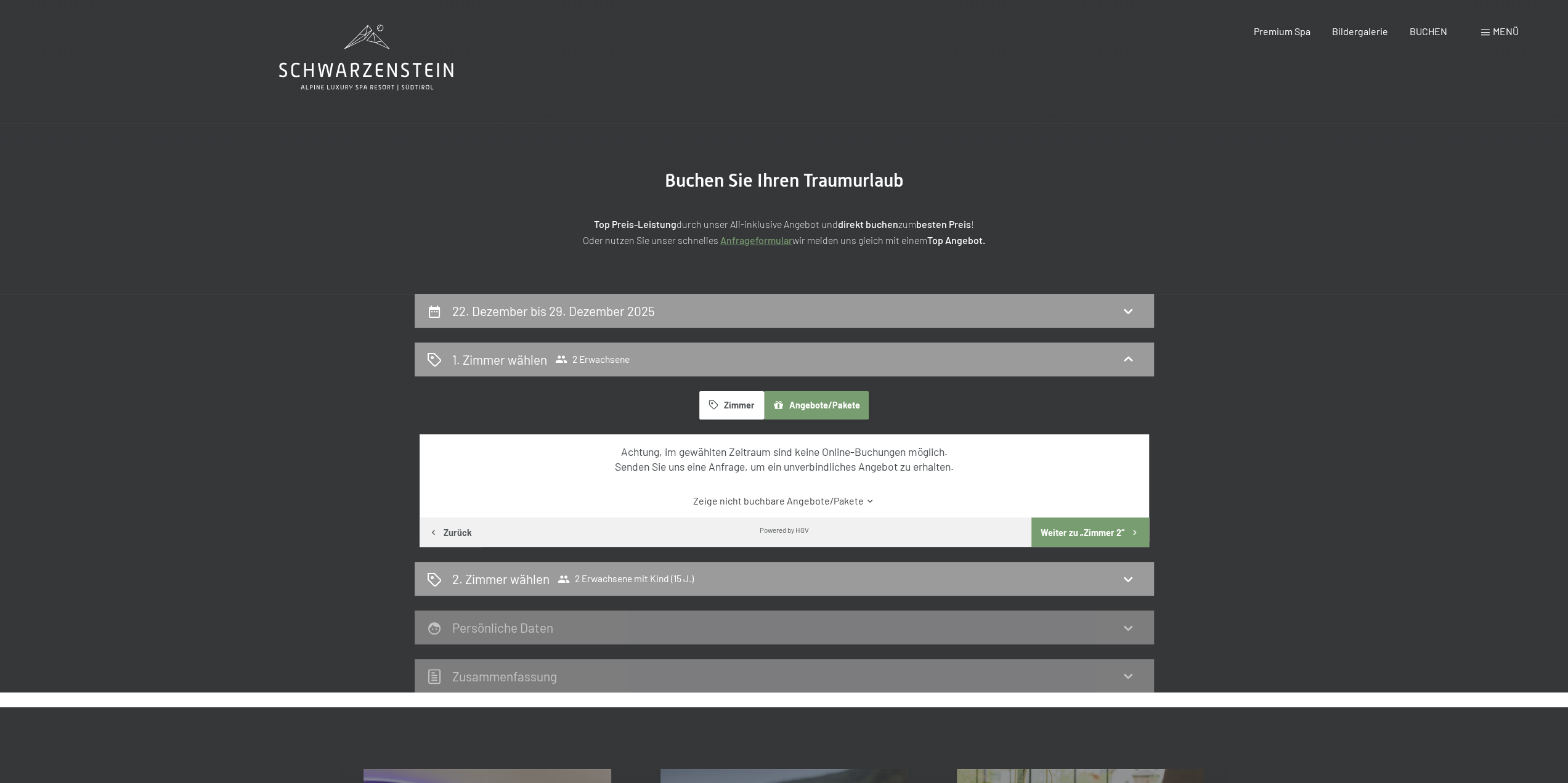
click at [753, 404] on button "Zimmer" at bounding box center [731, 405] width 64 height 29
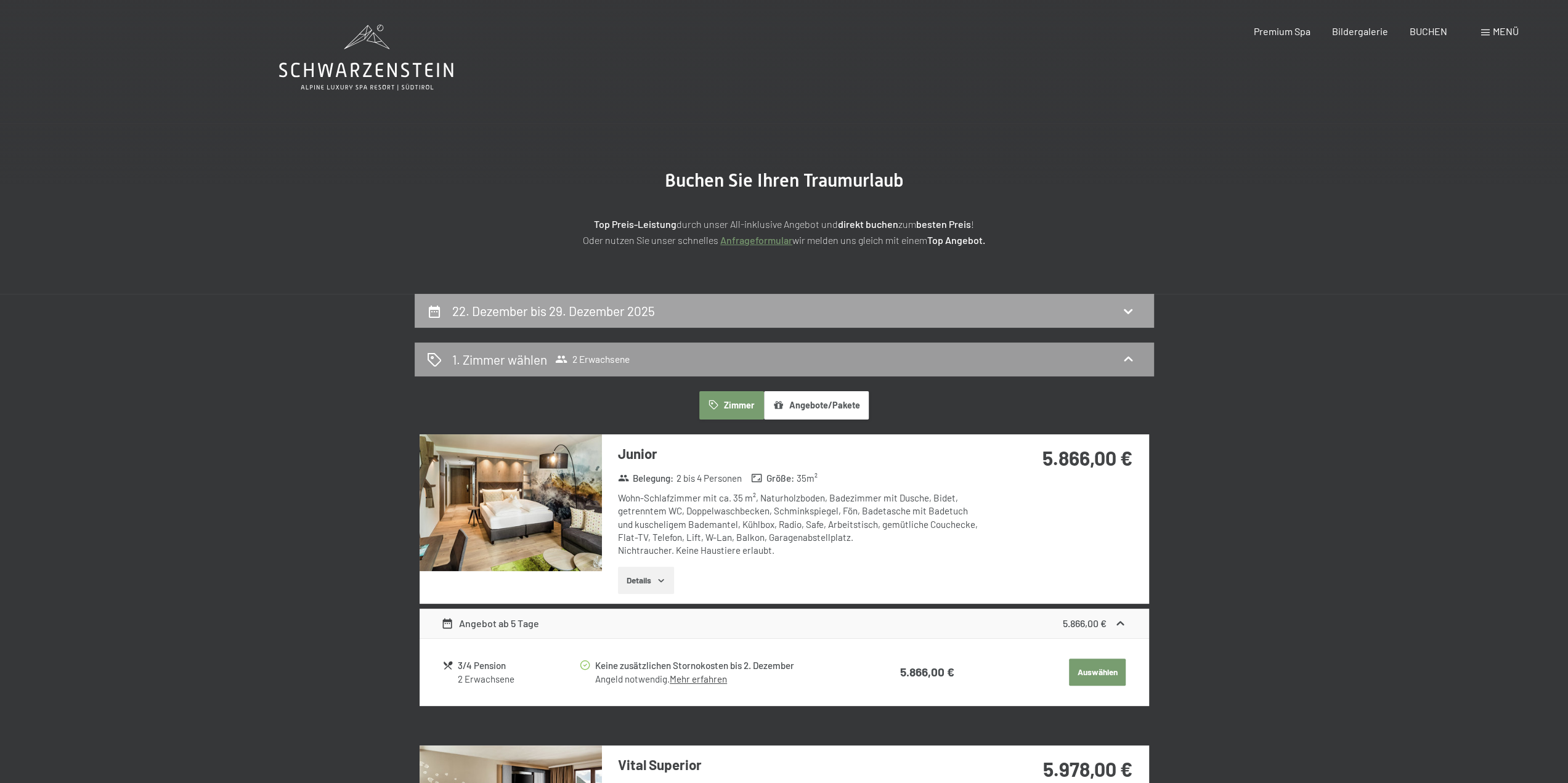
click at [585, 306] on h2 "22. Dezember bis 29. Dezember 2025" at bounding box center [554, 311] width 203 height 16
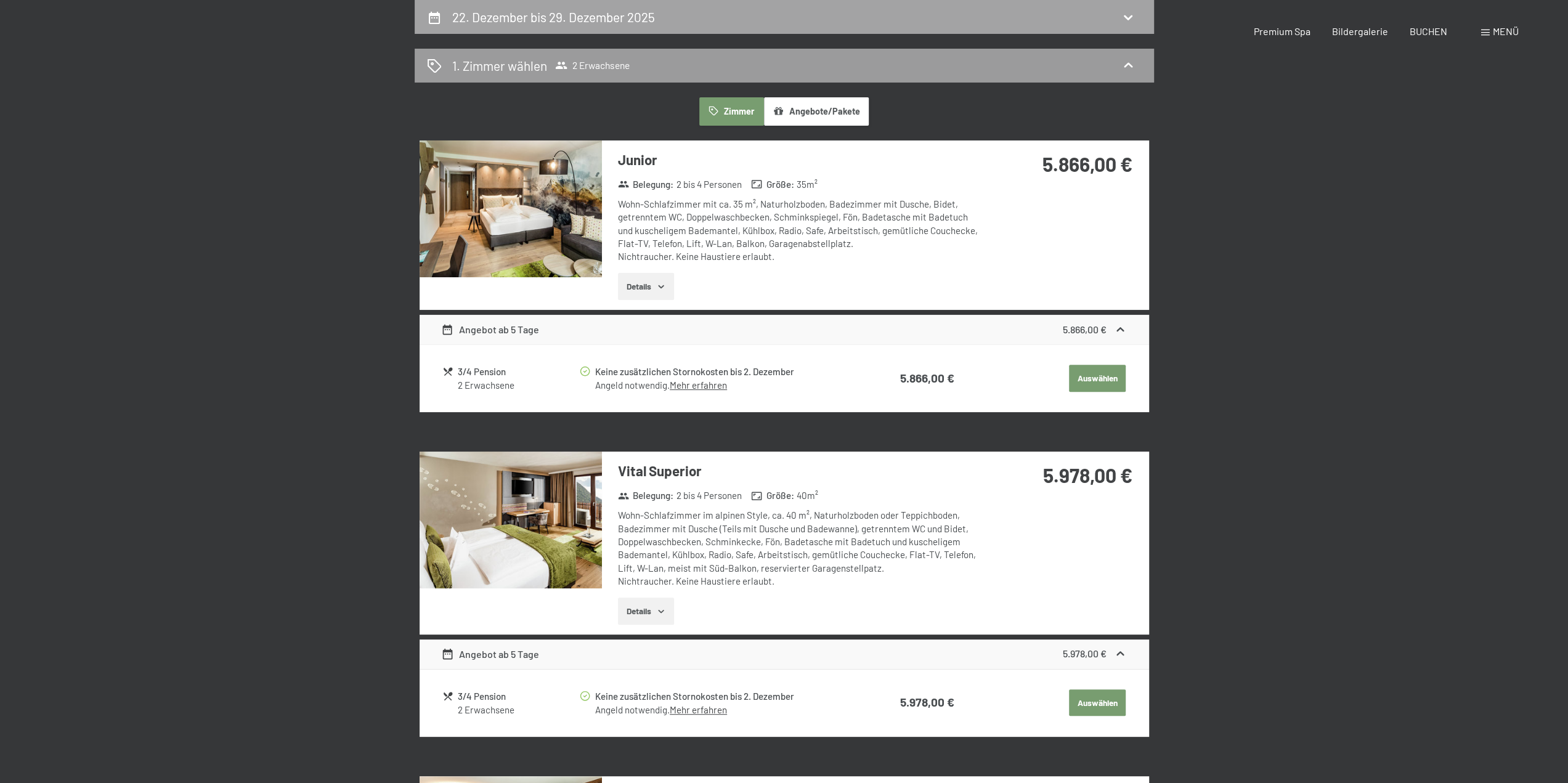
select select "15"
select select "[DATE]"
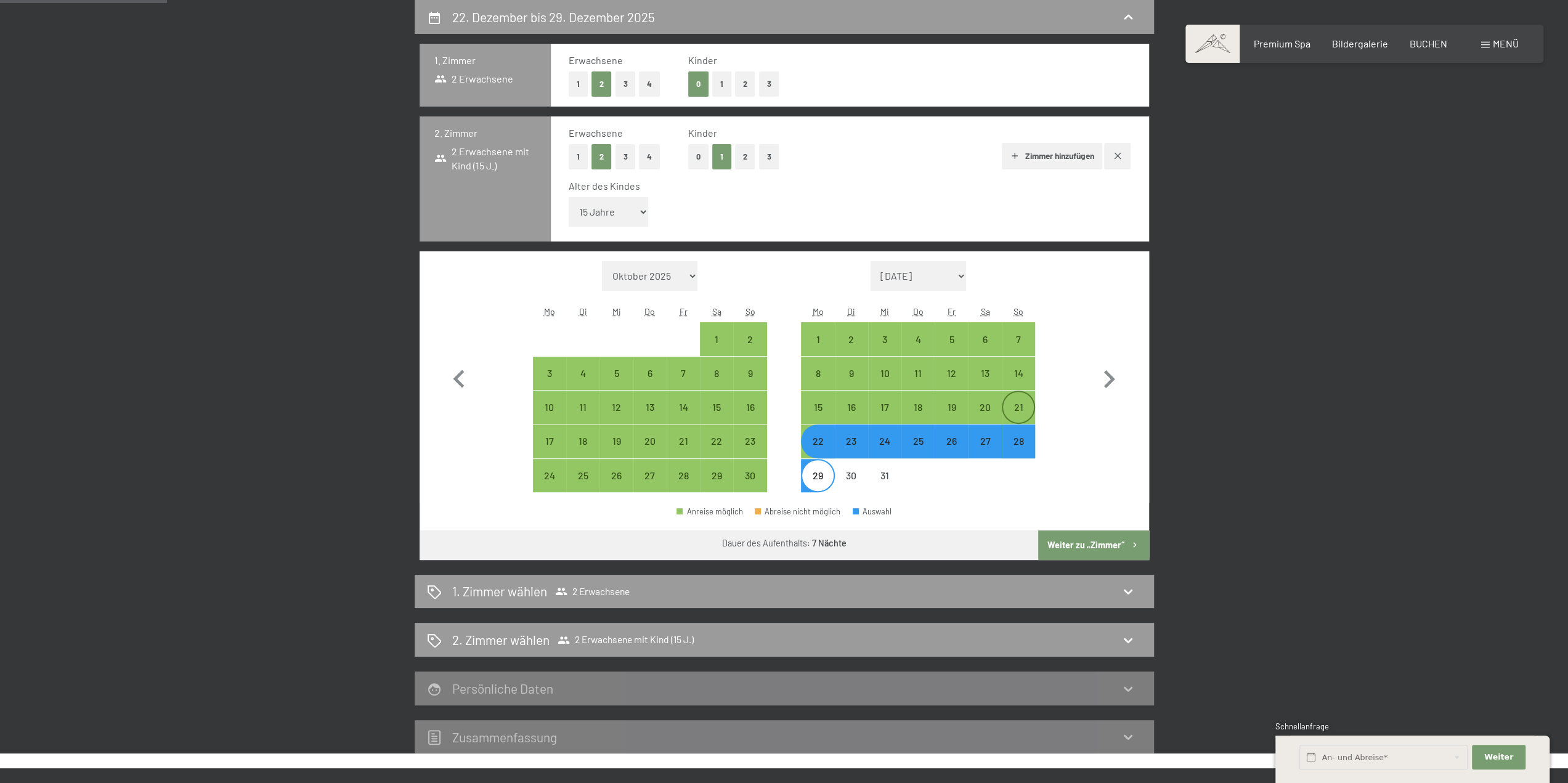
click at [1021, 410] on div "21" at bounding box center [1017, 417] width 31 height 31
select select "[DATE]"
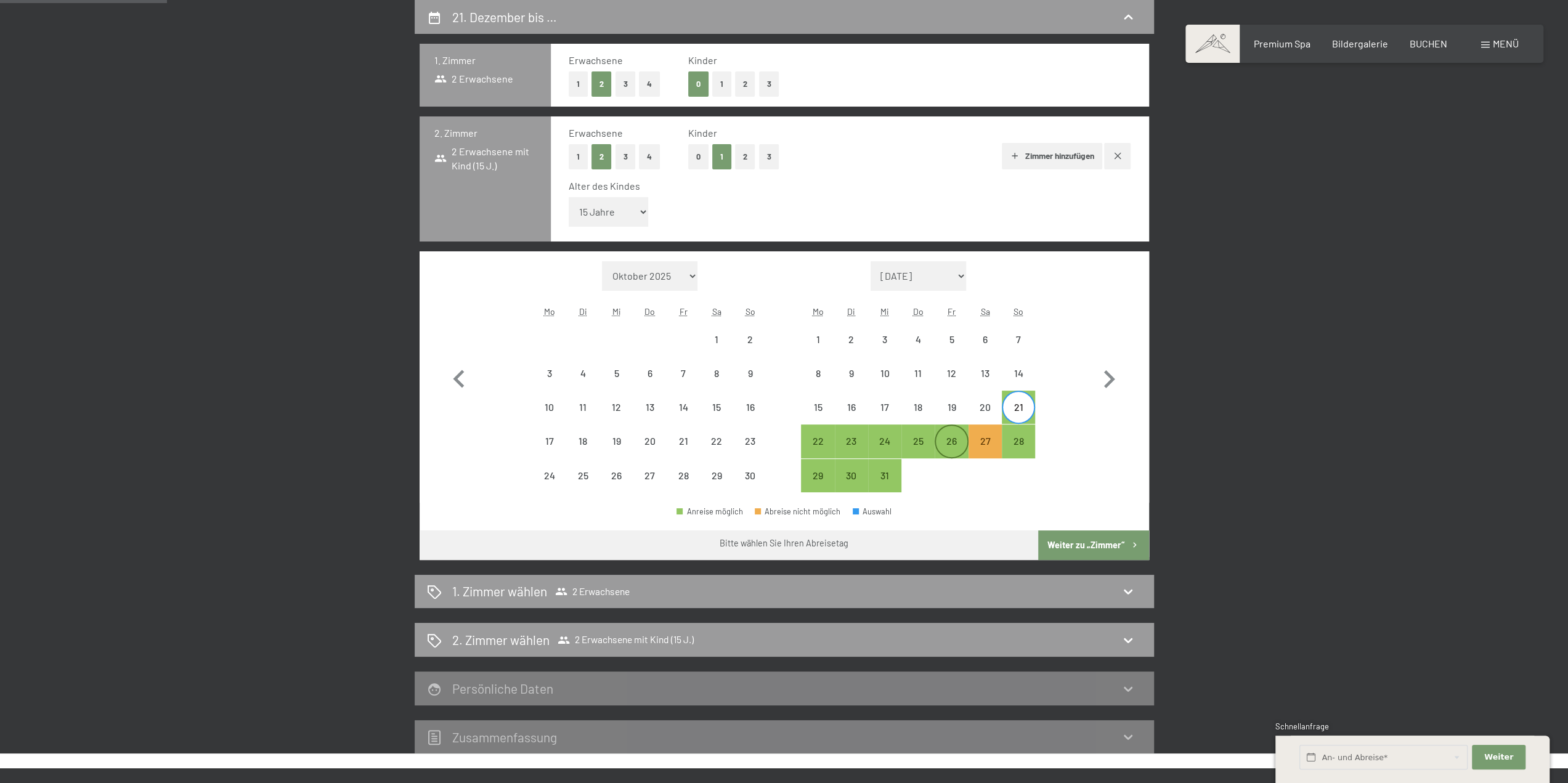
click at [942, 439] on div "26" at bounding box center [950, 451] width 31 height 31
select select "[DATE]"
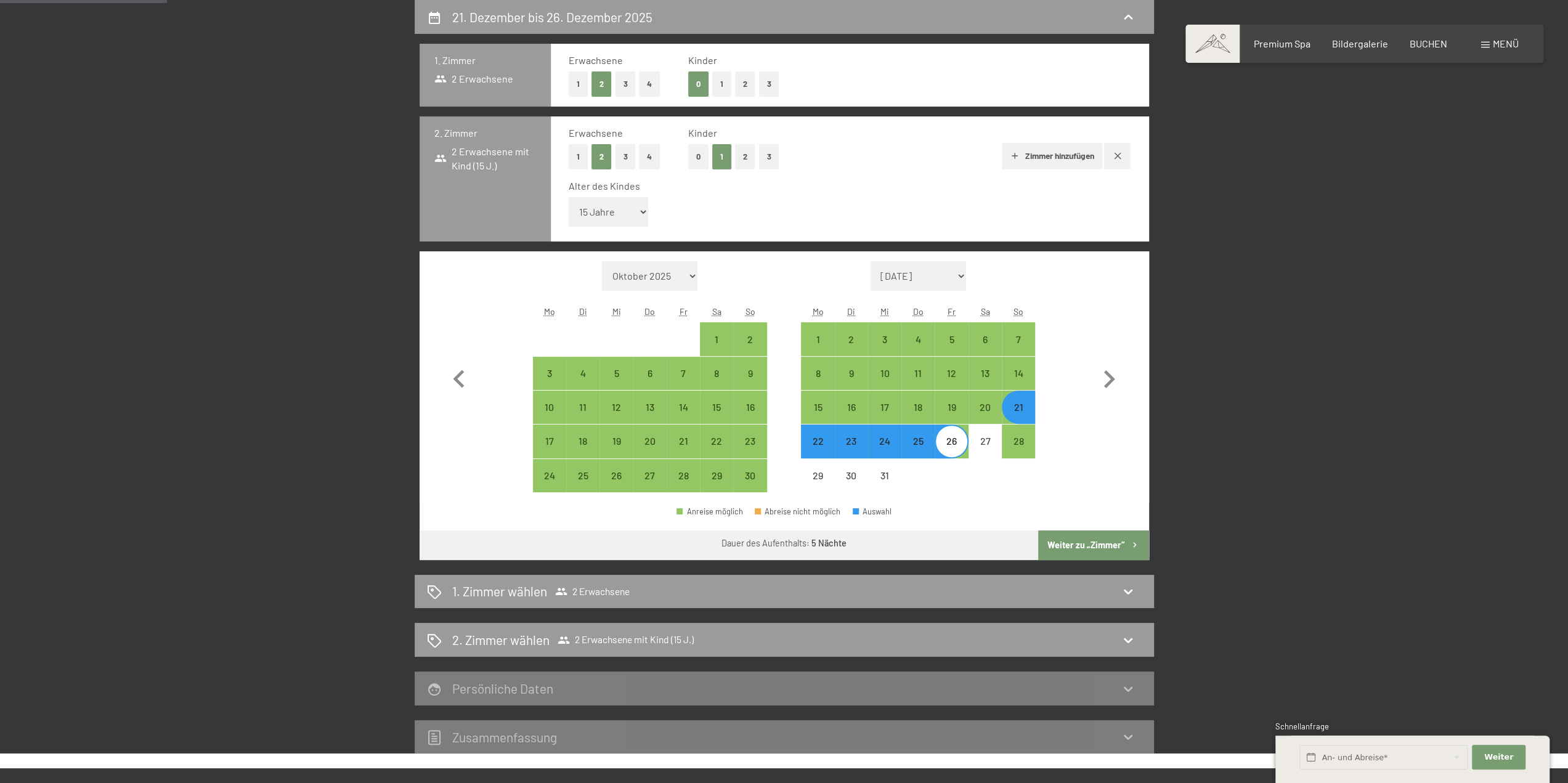
click at [1075, 540] on button "Weiter zu „Zimmer“" at bounding box center [1093, 545] width 110 height 30
select select "[DATE]"
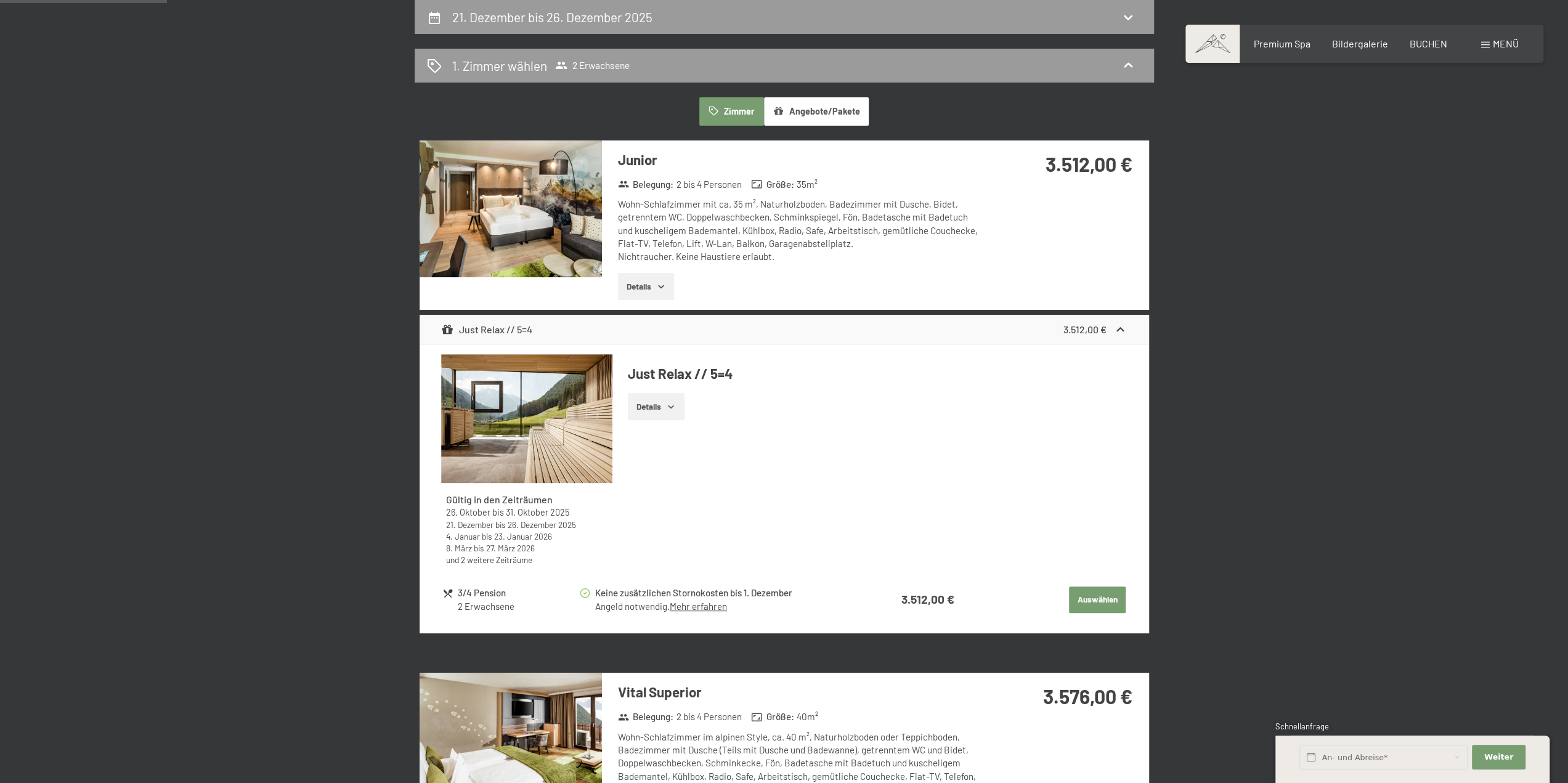
click at [645, 417] on button "Details" at bounding box center [655, 407] width 56 height 28
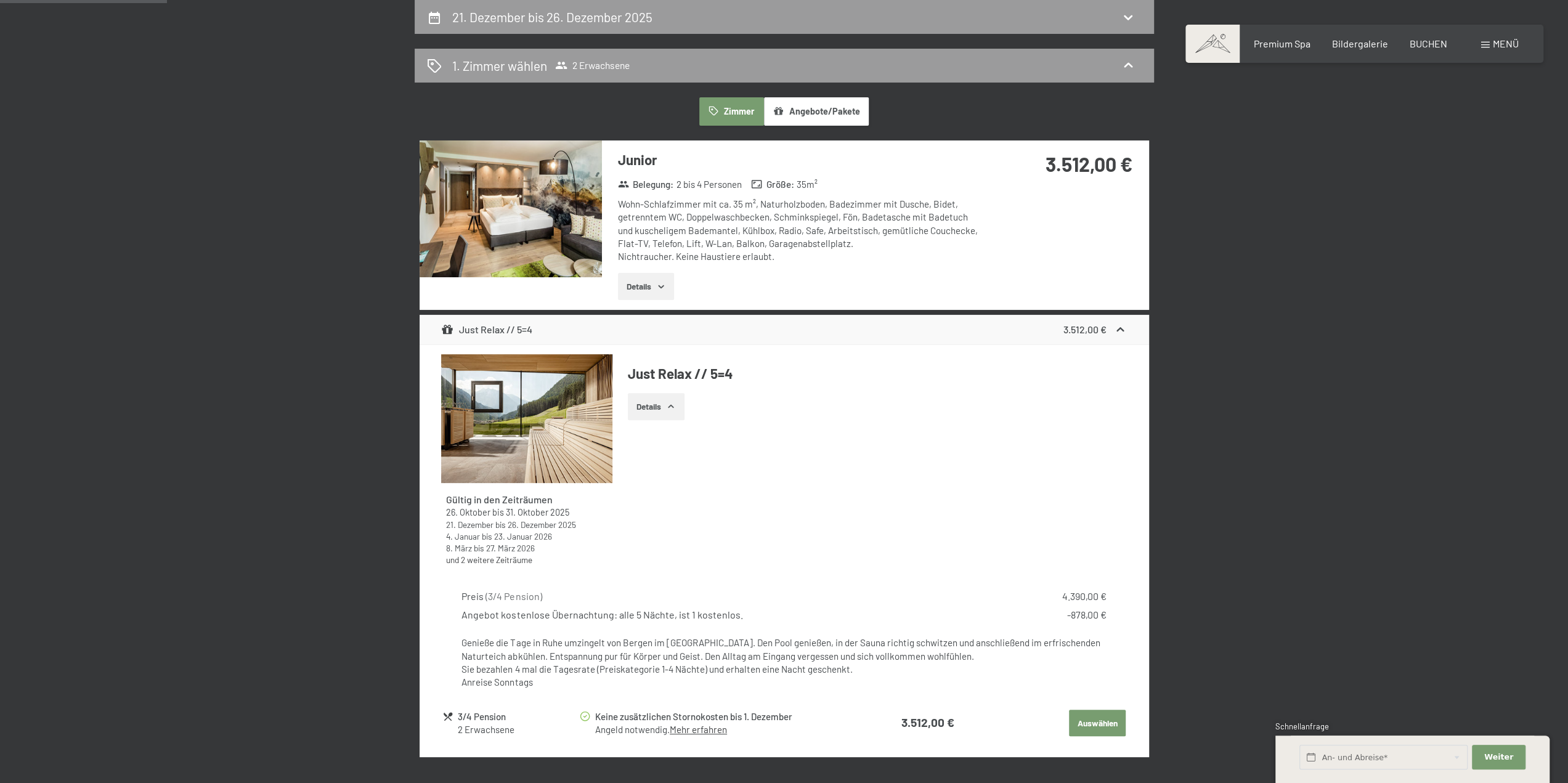
click at [660, 414] on button "Details" at bounding box center [655, 407] width 56 height 28
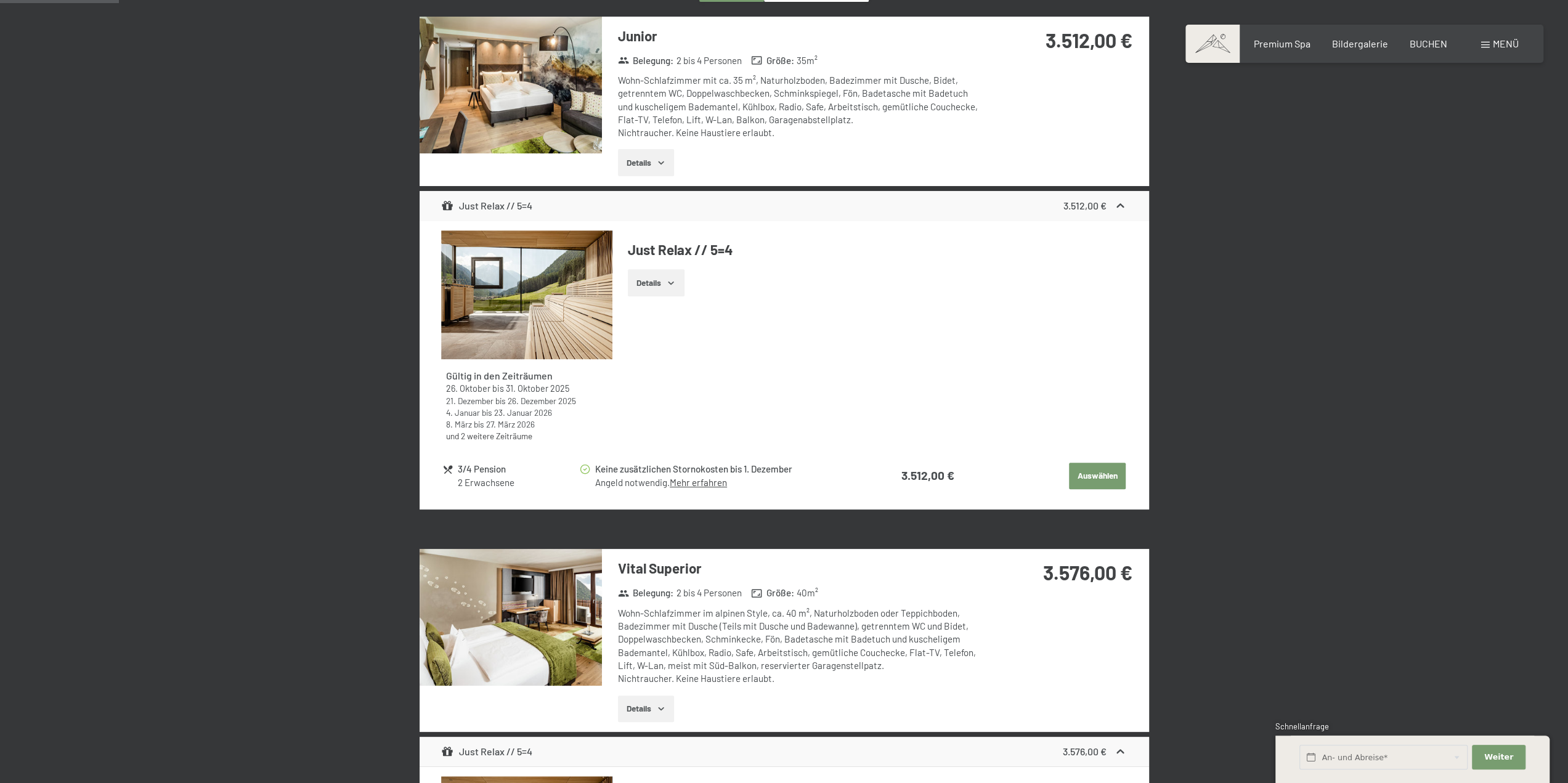
scroll to position [356, 0]
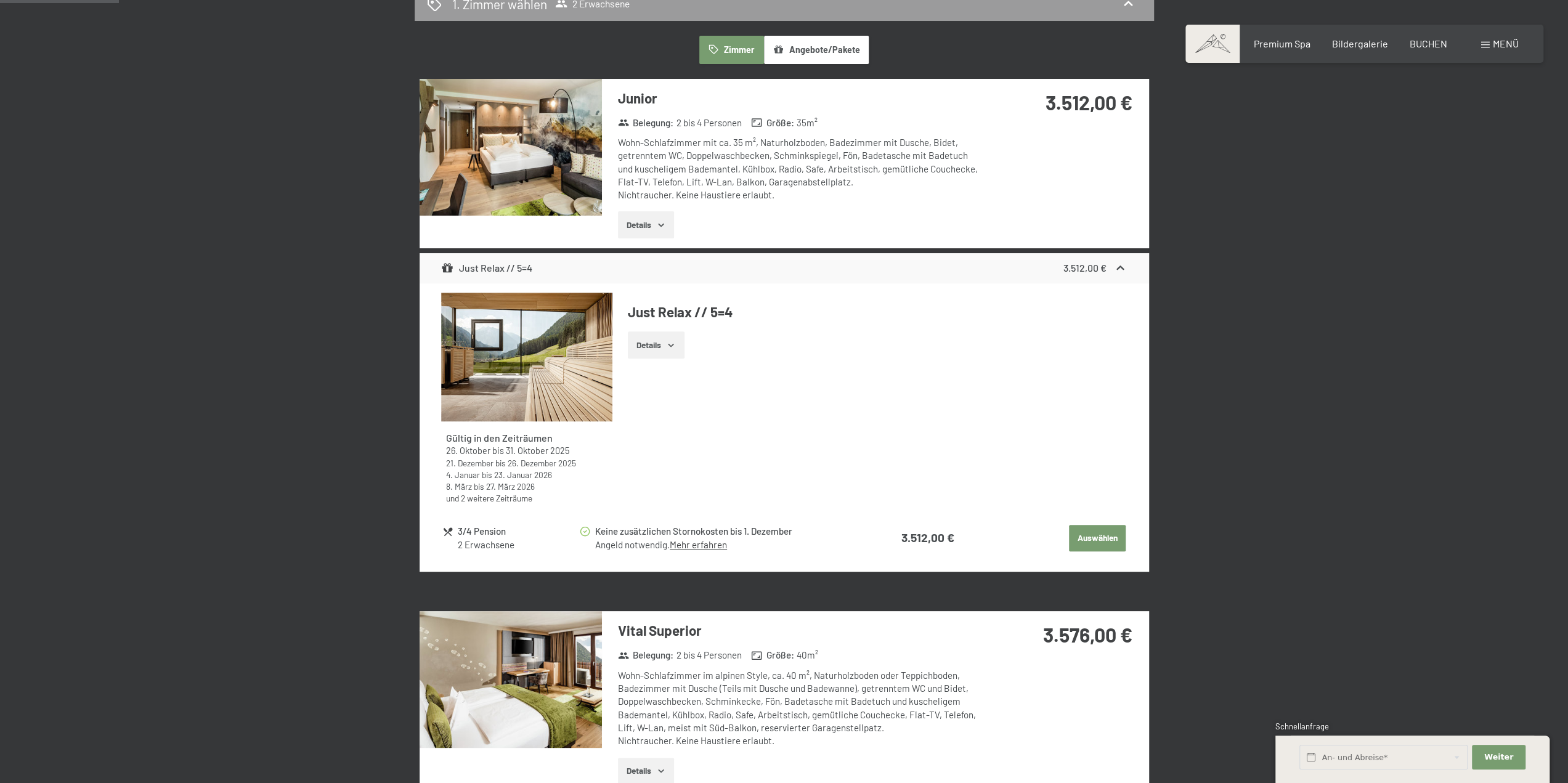
click at [1103, 530] on button "Auswählen" at bounding box center [1097, 539] width 57 height 28
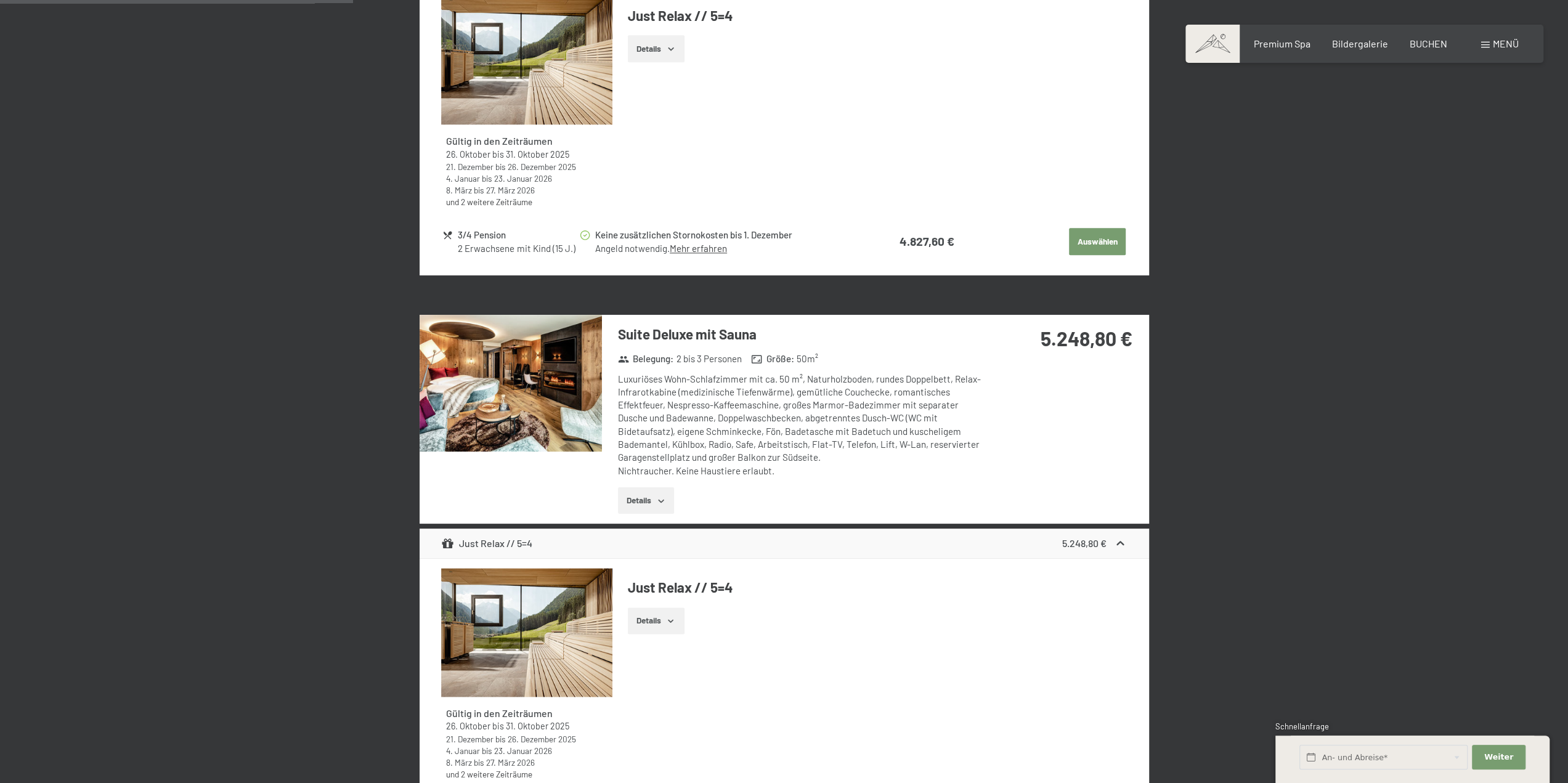
scroll to position [1279, 0]
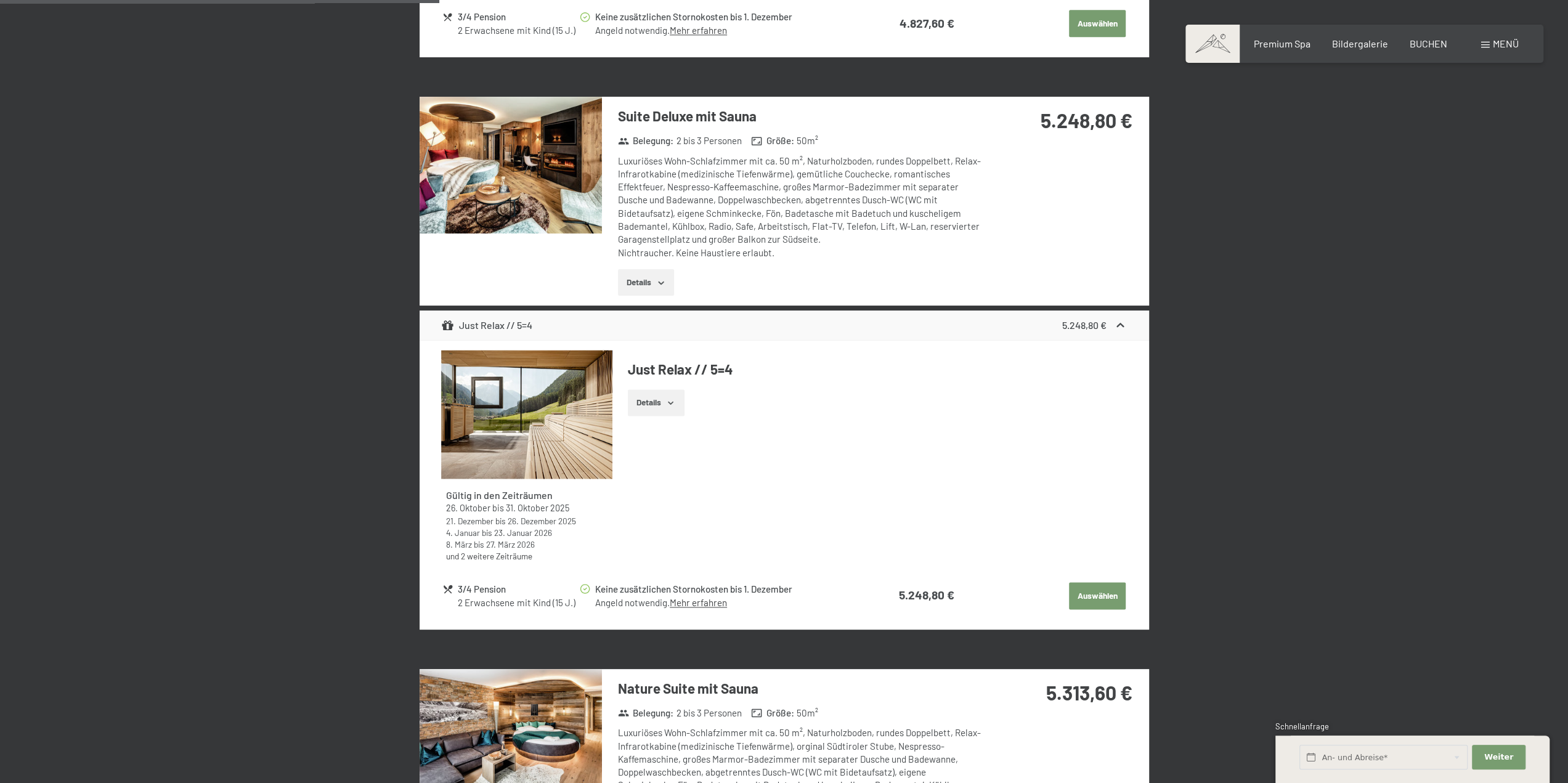
click at [1100, 589] on button "Auswählen" at bounding box center [1097, 596] width 57 height 28
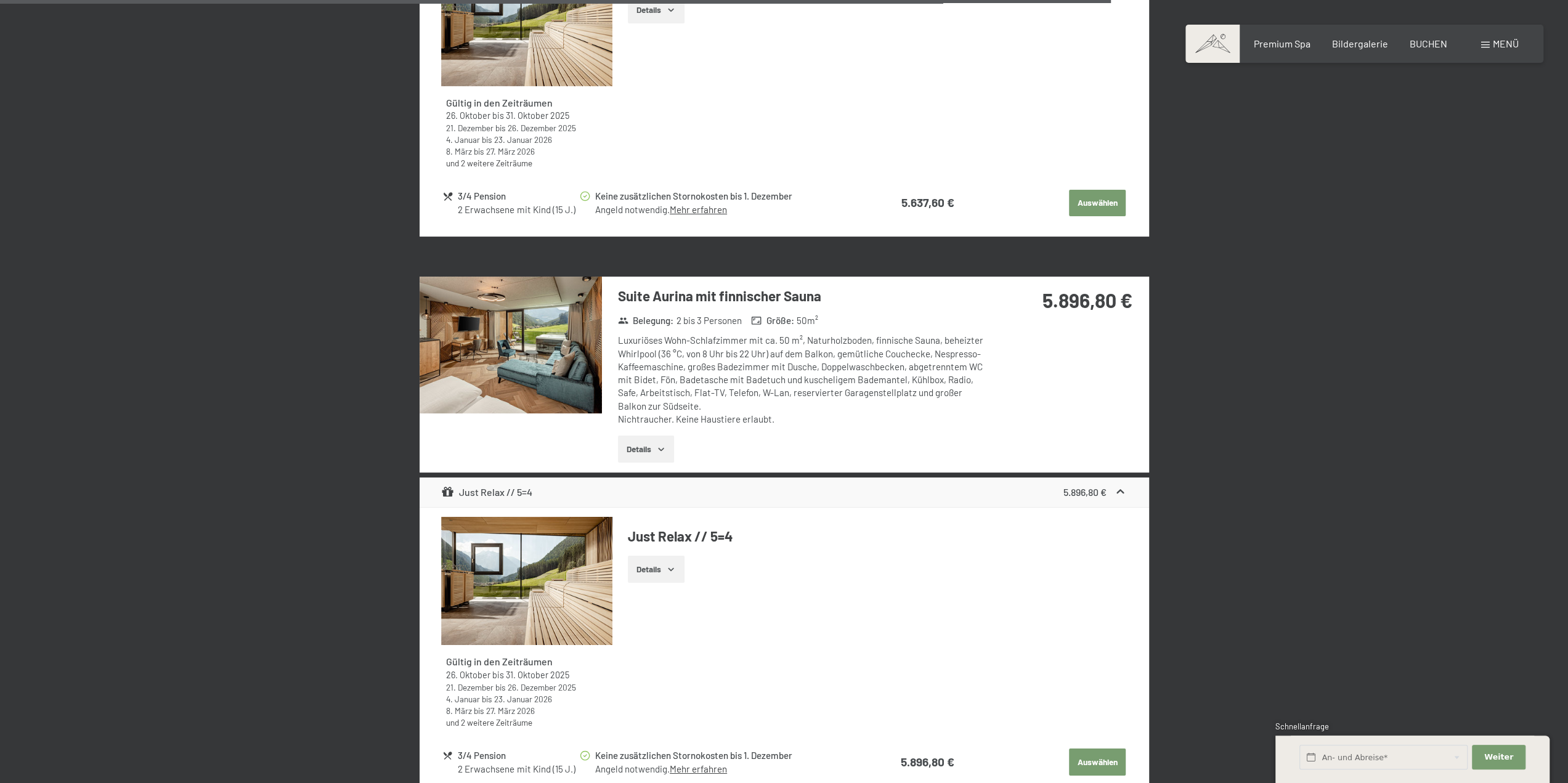
scroll to position [4250, 0]
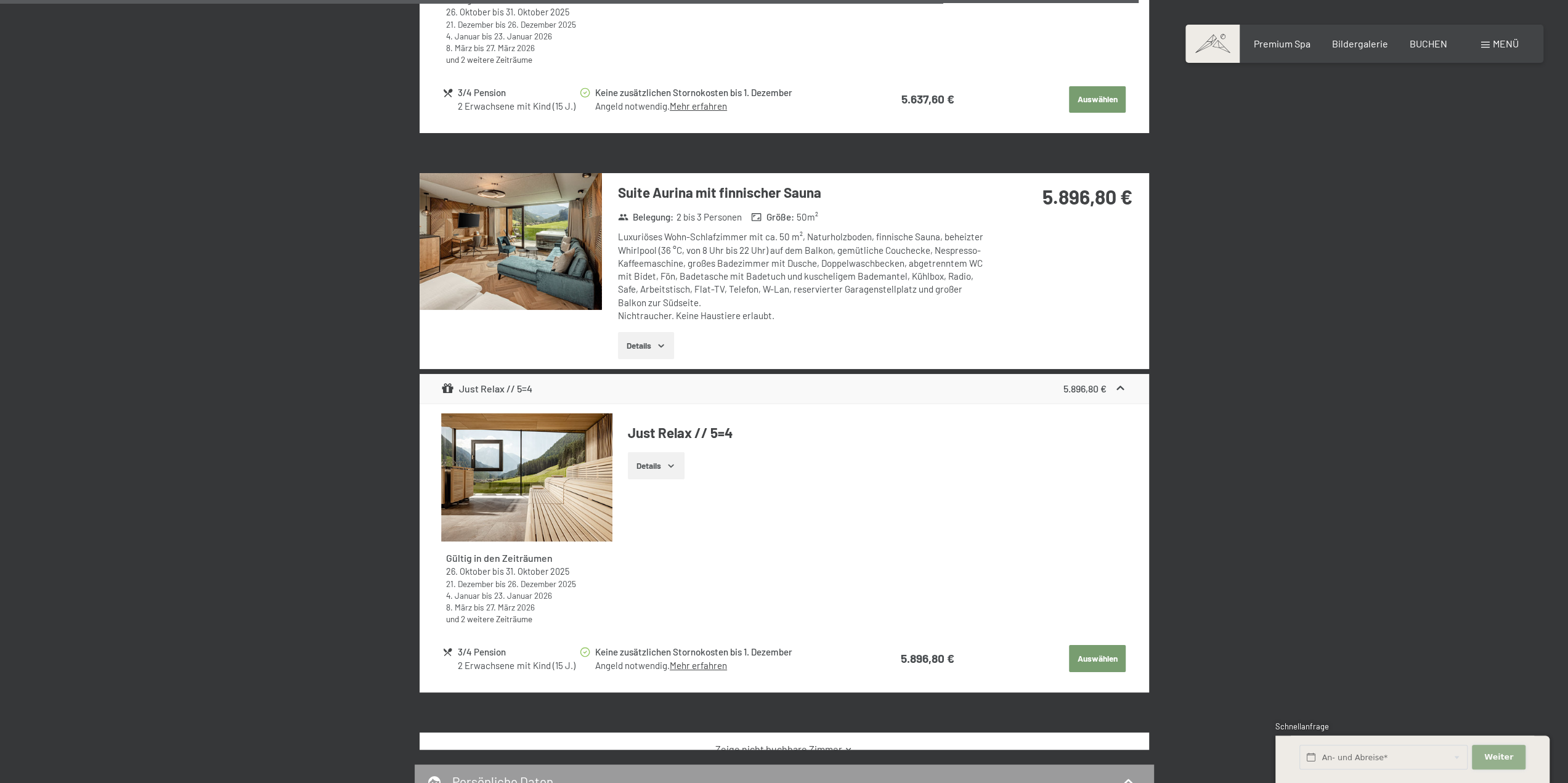
click at [1494, 752] on span "Weiter" at bounding box center [1497, 756] width 29 height 11
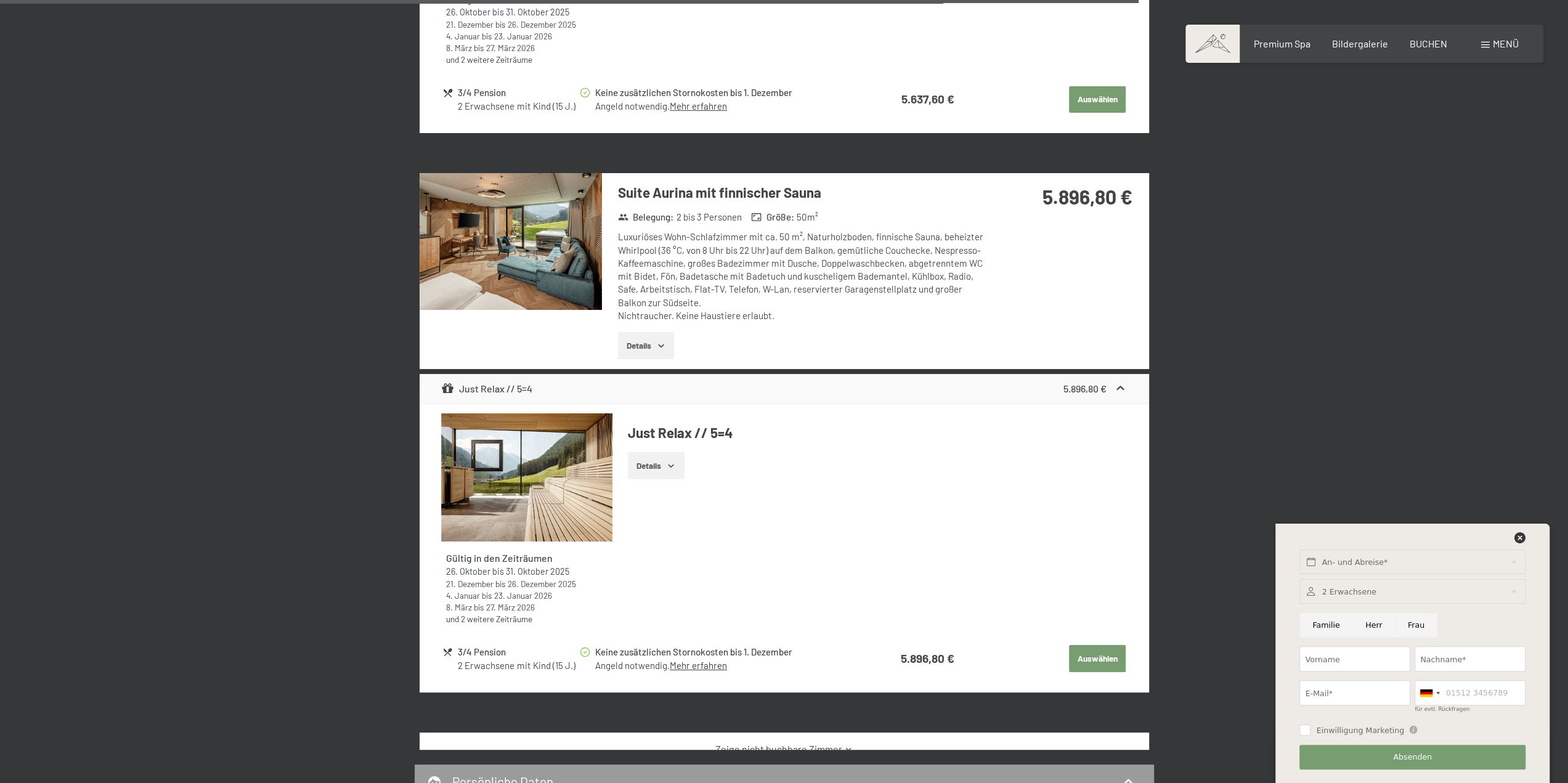
click at [1522, 533] on div "An- und Abreise* Weiter Adressfelder ausblenden 2 Erwachsene 2 Erwachsene Älter…" at bounding box center [1411, 653] width 243 height 259
click at [1517, 535] on icon at bounding box center [1519, 537] width 11 height 11
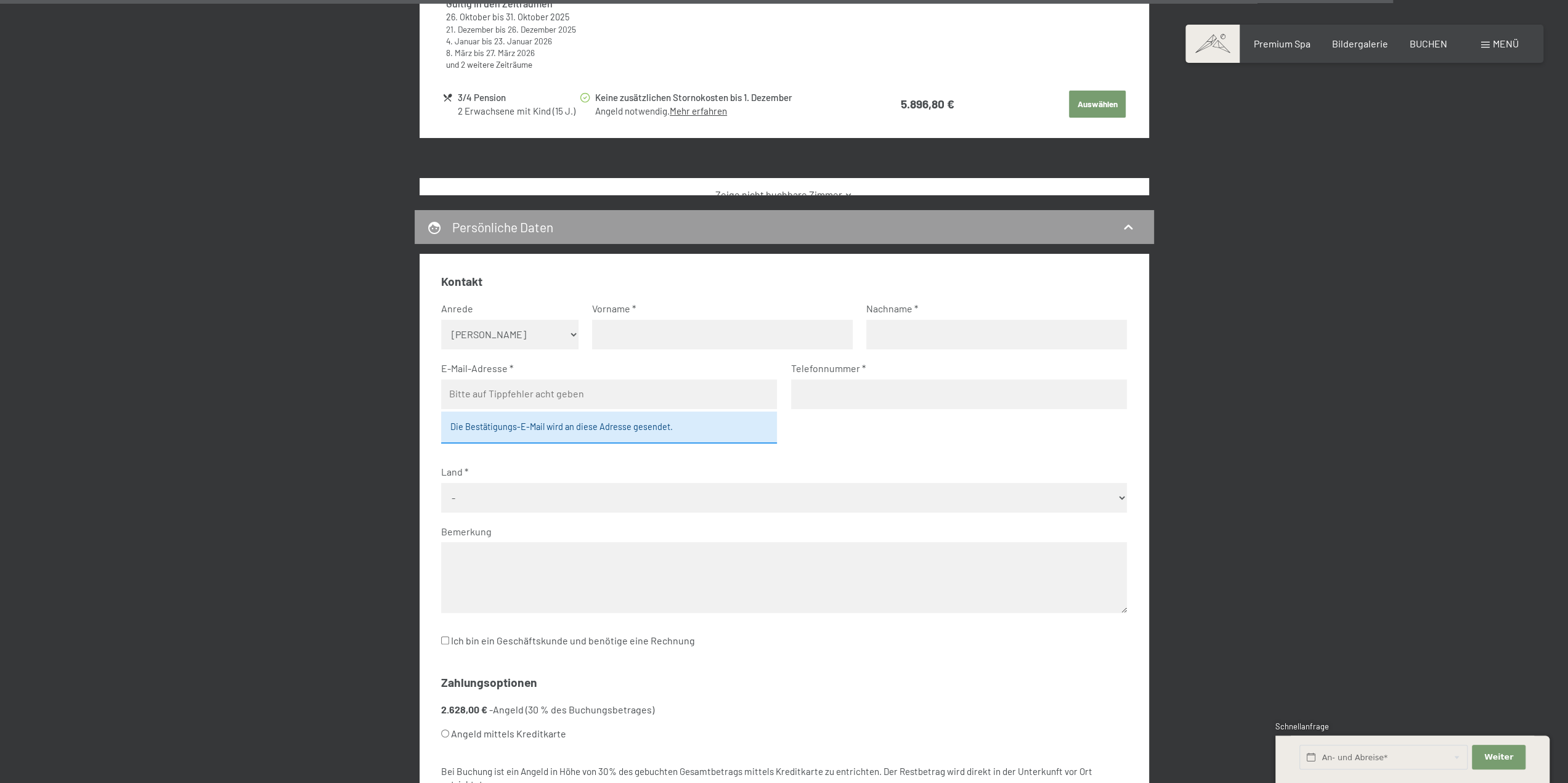
scroll to position [5235, 0]
